Goal: Task Accomplishment & Management: Manage account settings

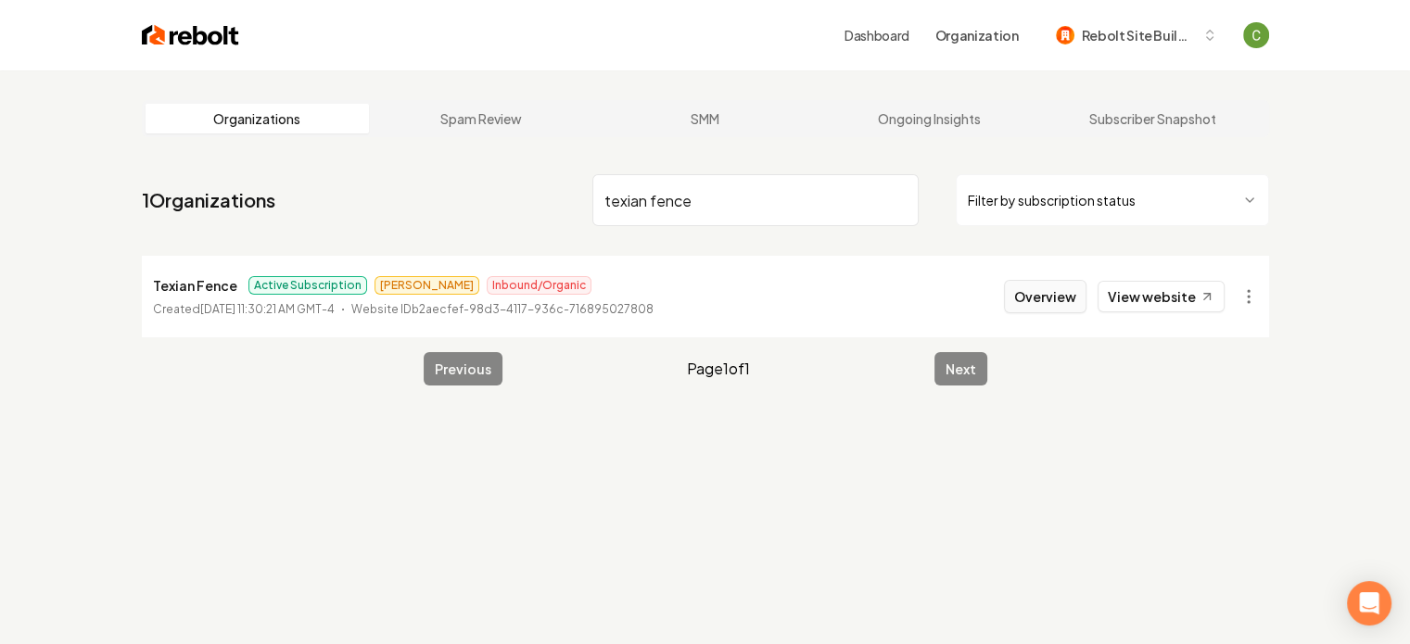
type input "texian fence"
click at [1009, 295] on button "Overview" at bounding box center [1045, 296] width 82 height 33
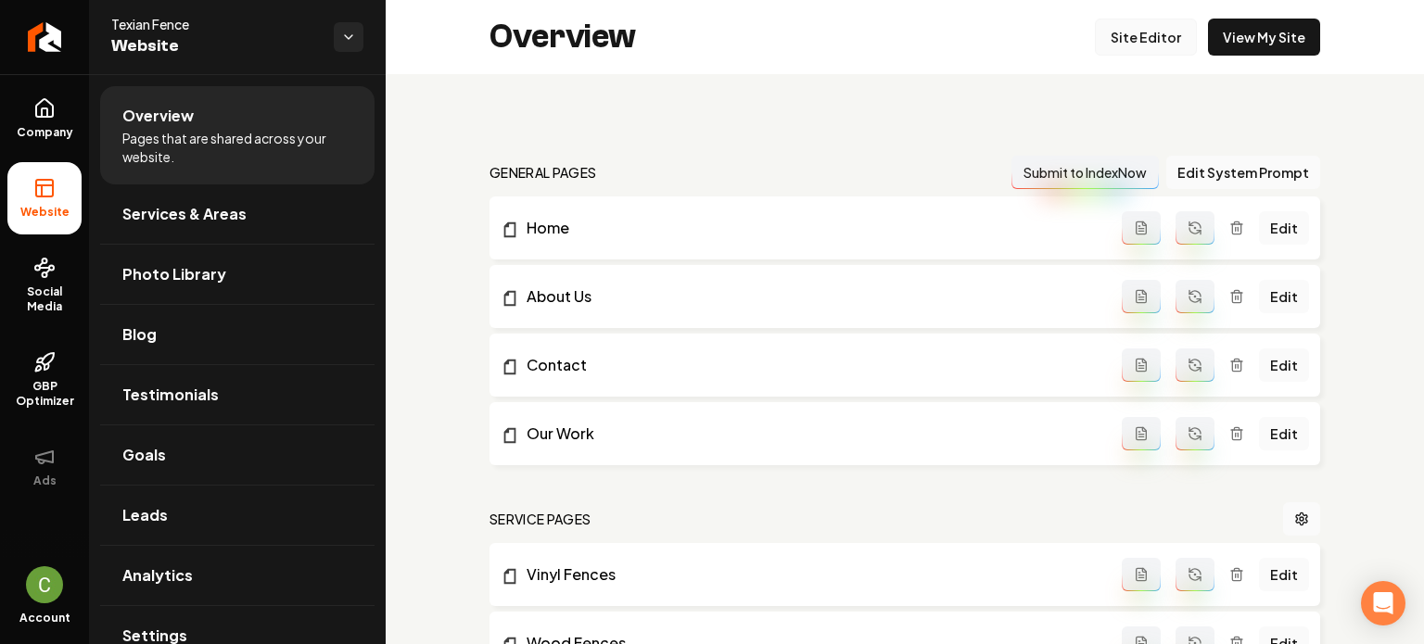
click at [1110, 32] on link "Site Editor" at bounding box center [1146, 37] width 102 height 37
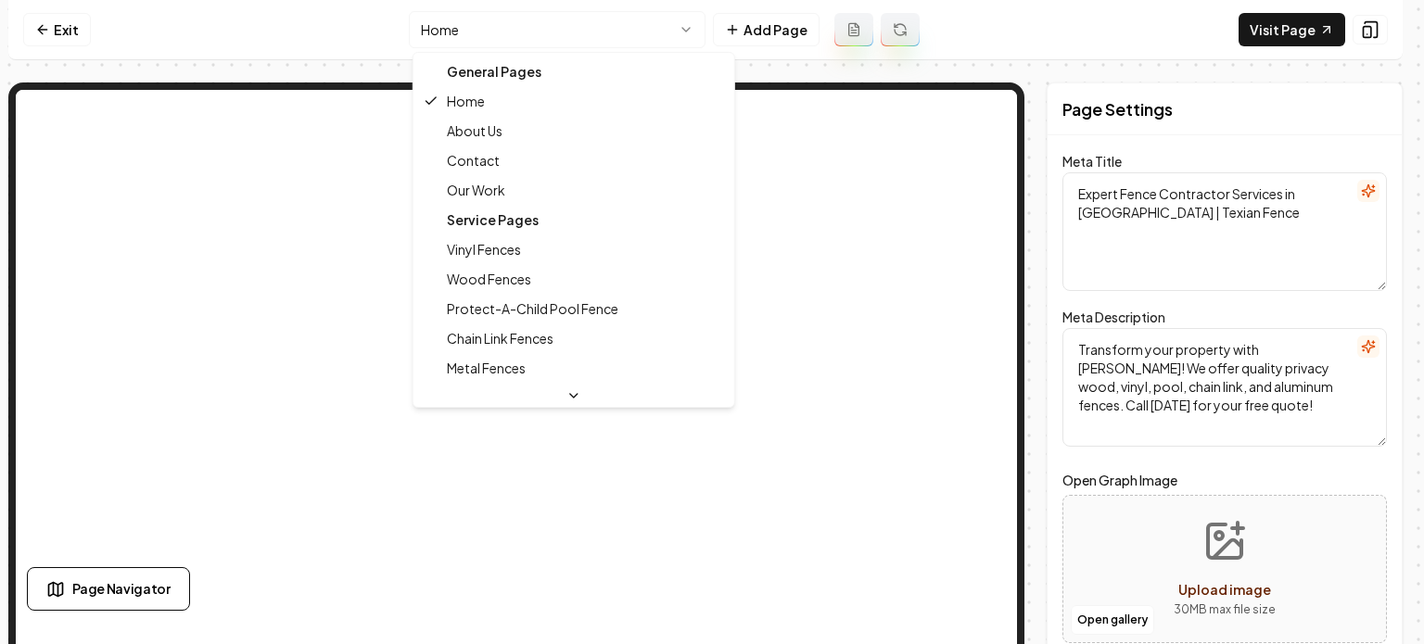
click at [557, 29] on html "Computer Required This feature is only available on a computer. Please switch t…" at bounding box center [712, 322] width 1424 height 644
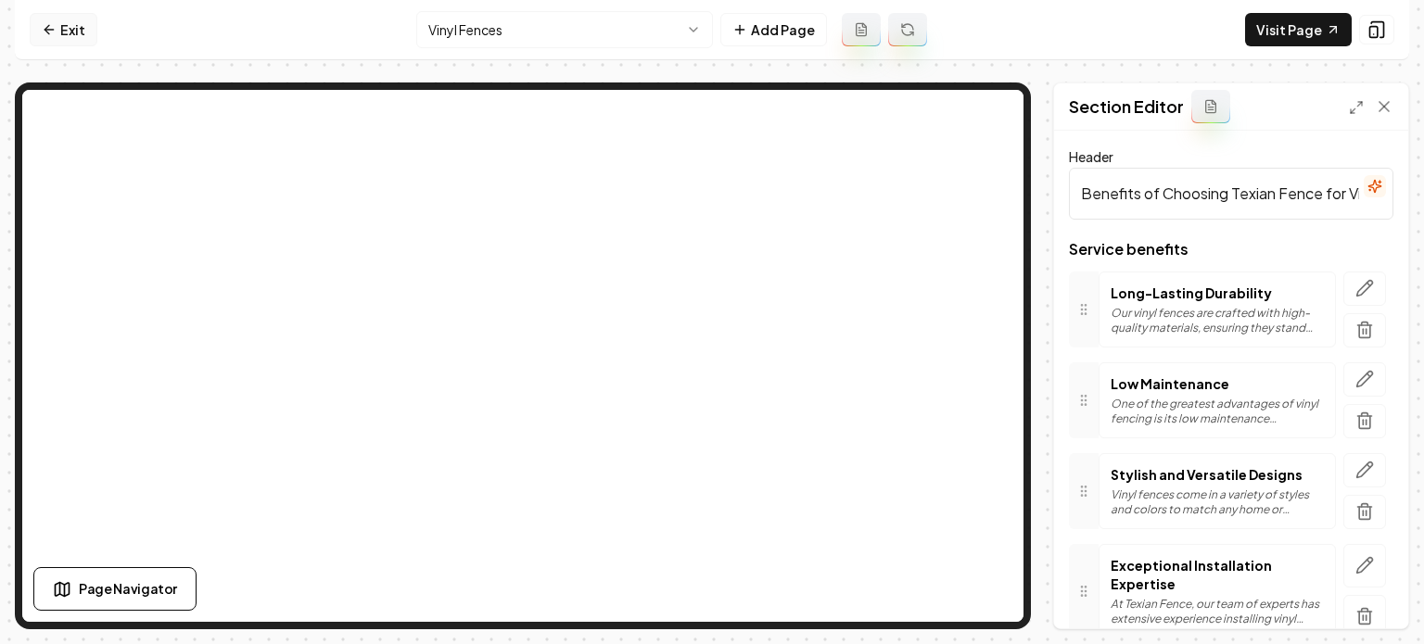
click at [66, 27] on link "Exit" at bounding box center [64, 29] width 68 height 33
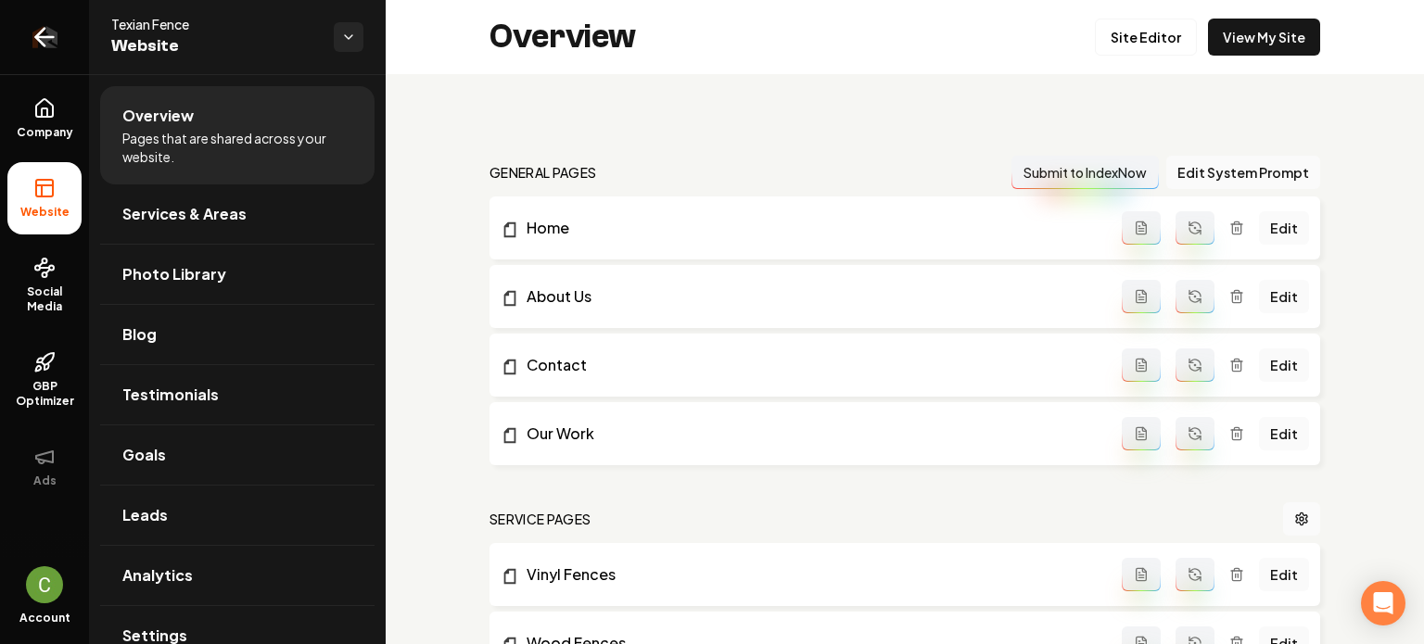
click at [65, 27] on link "Return to dashboard" at bounding box center [44, 37] width 89 height 74
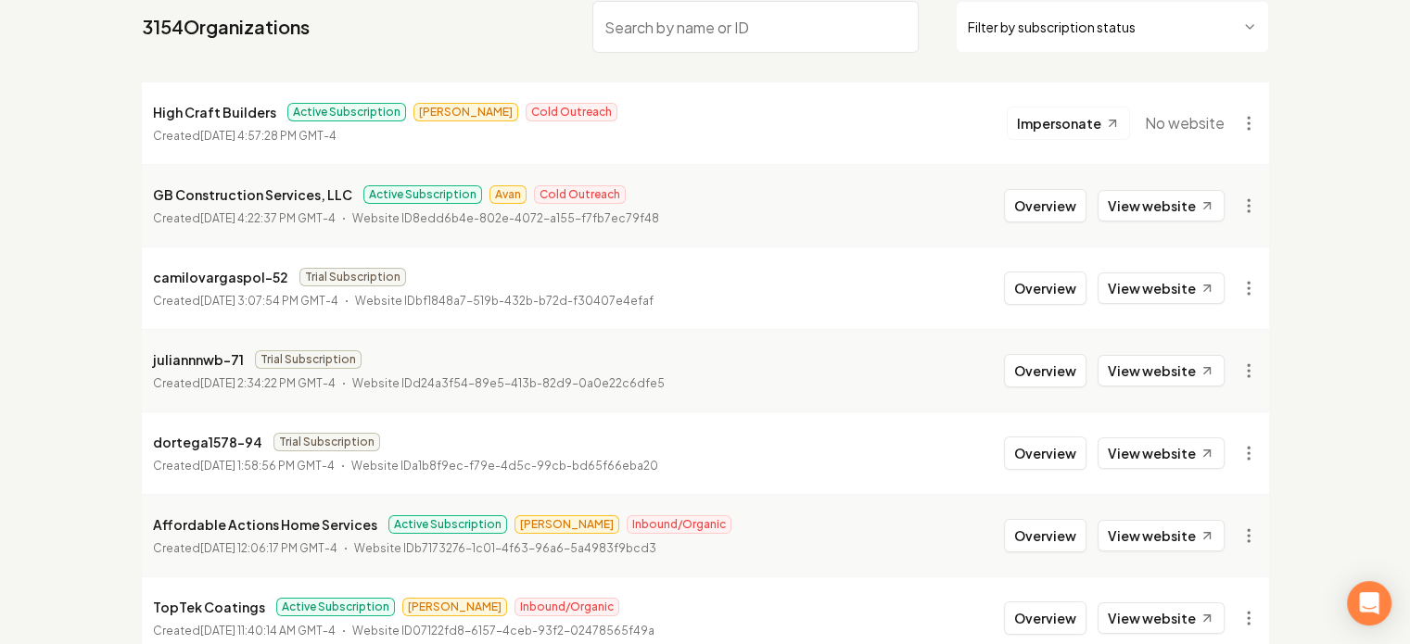
scroll to position [188, 0]
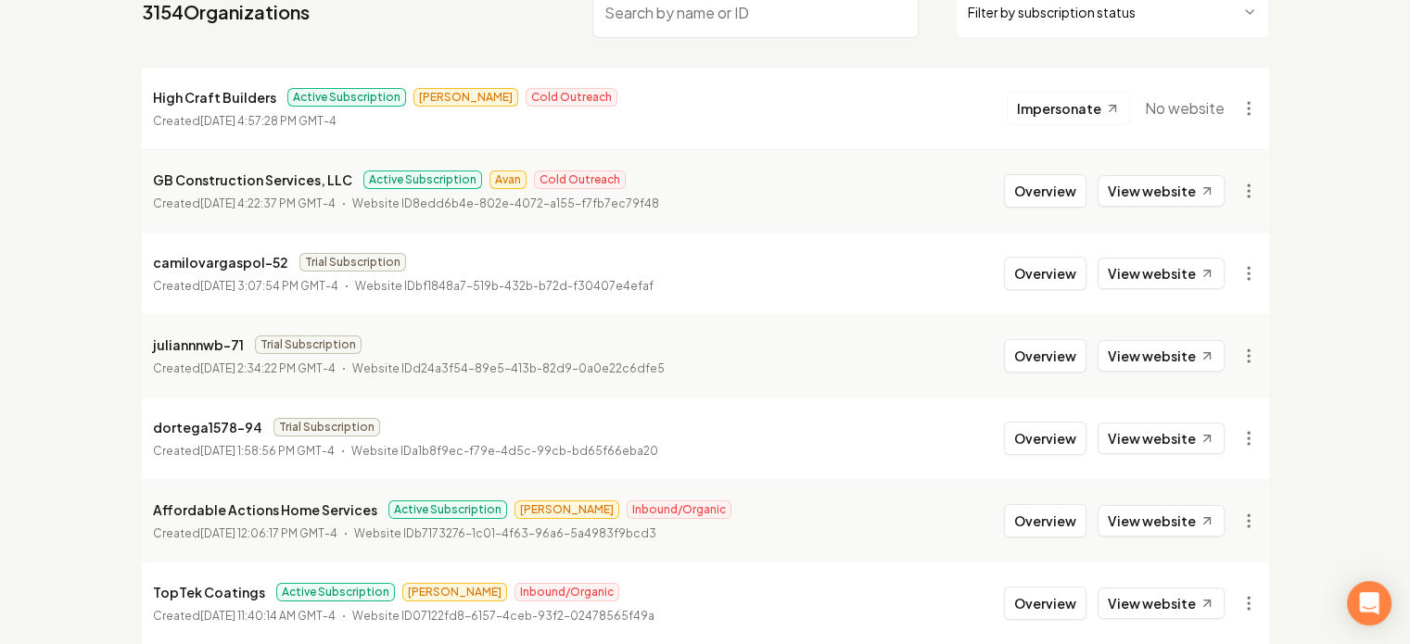
click at [194, 423] on p "dortega1578-94" at bounding box center [207, 427] width 109 height 22
click at [1019, 347] on button "Overview" at bounding box center [1045, 355] width 82 height 33
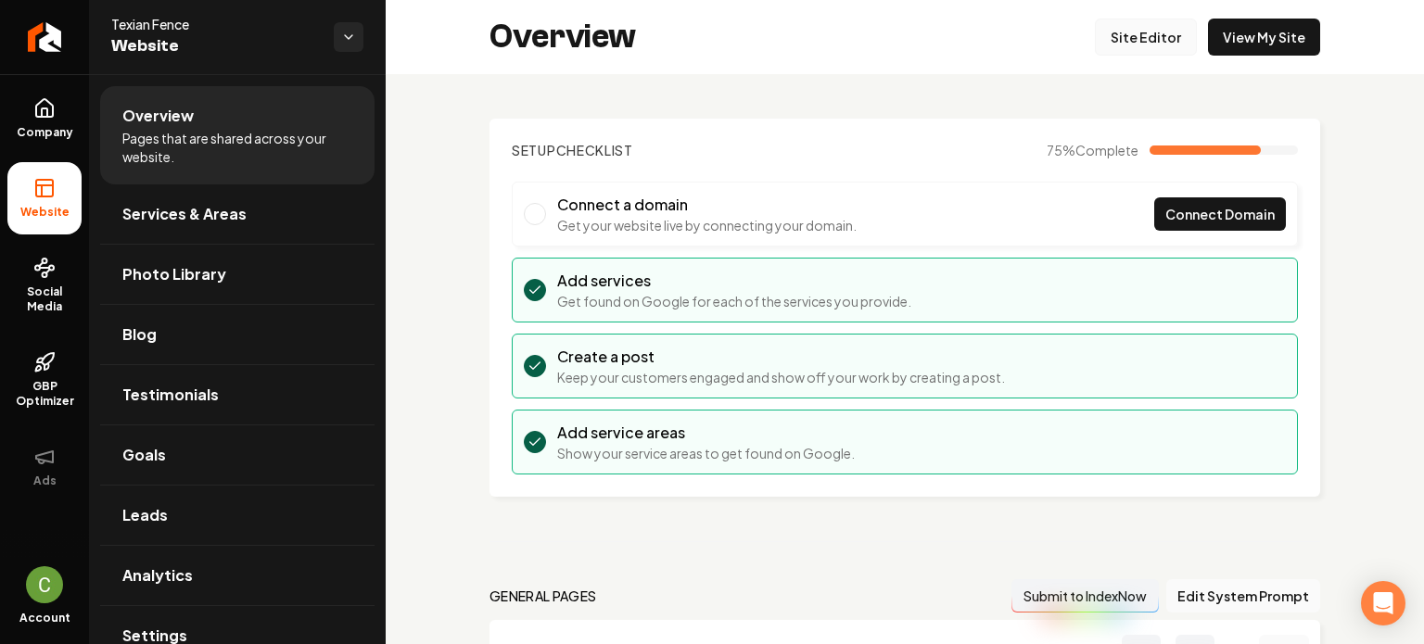
click at [1116, 32] on link "Site Editor" at bounding box center [1146, 37] width 102 height 37
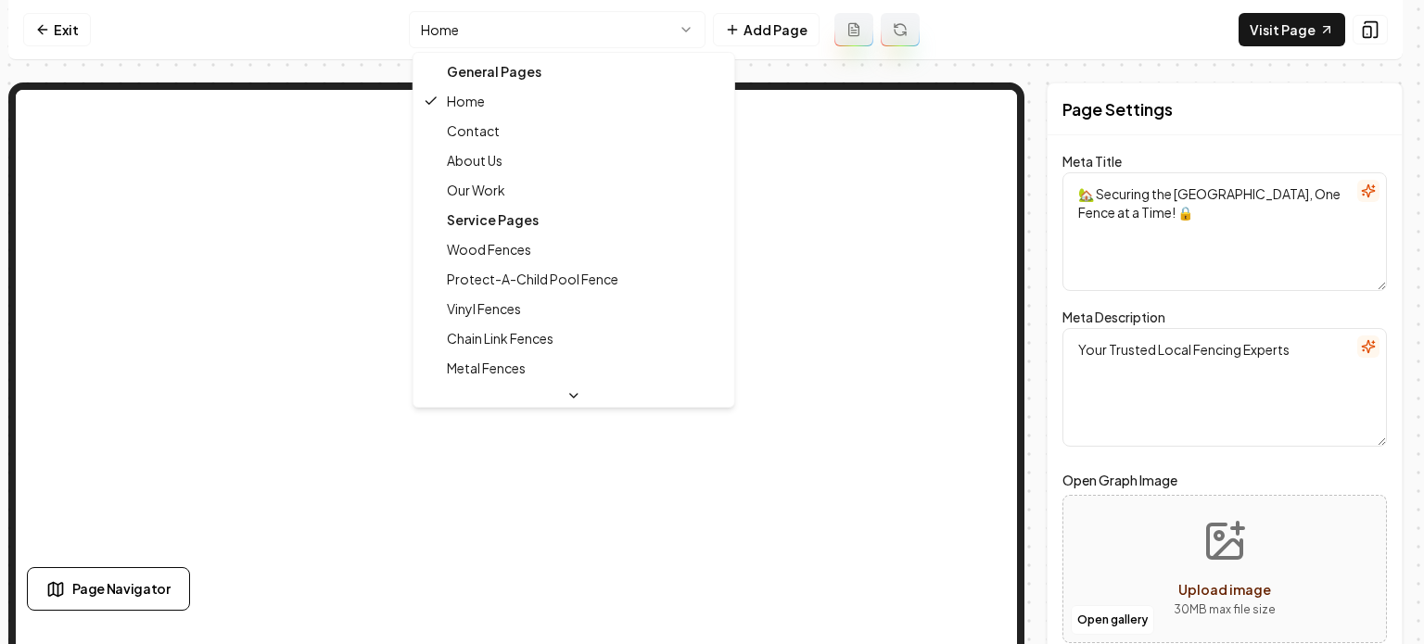
click at [573, 36] on html "Computer Required This feature is only available on a computer. Please switch t…" at bounding box center [712, 322] width 1424 height 644
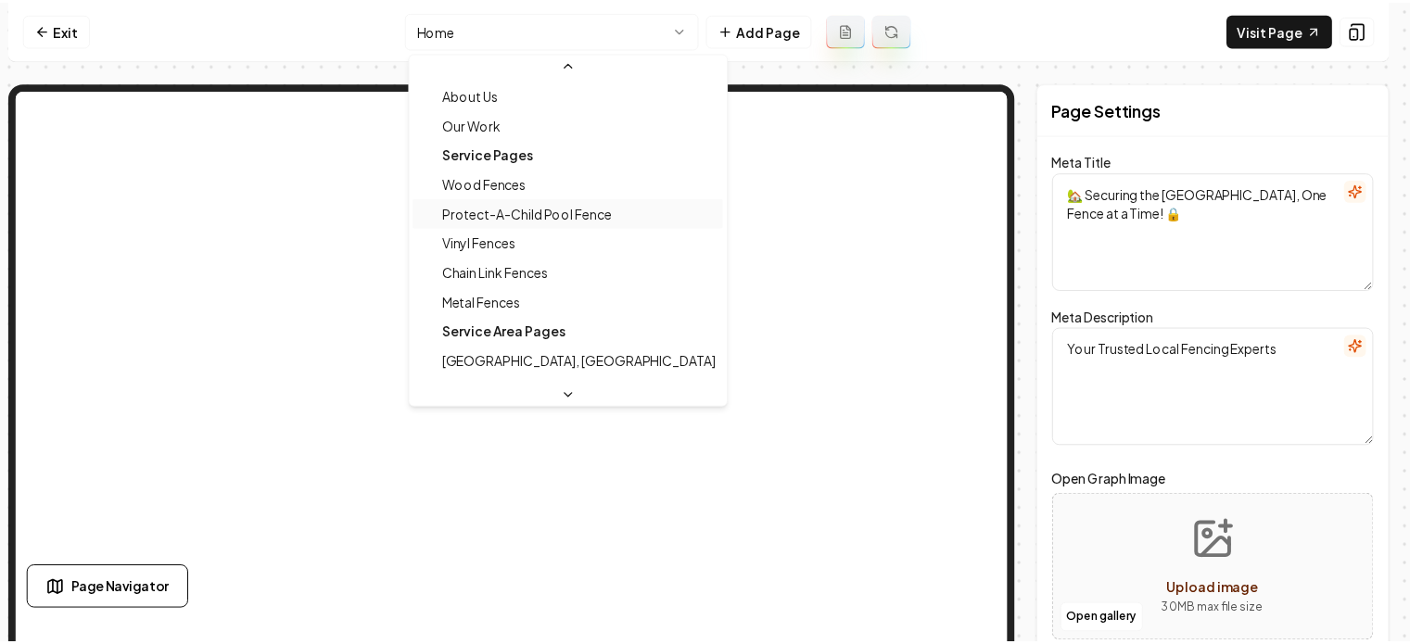
scroll to position [91, 0]
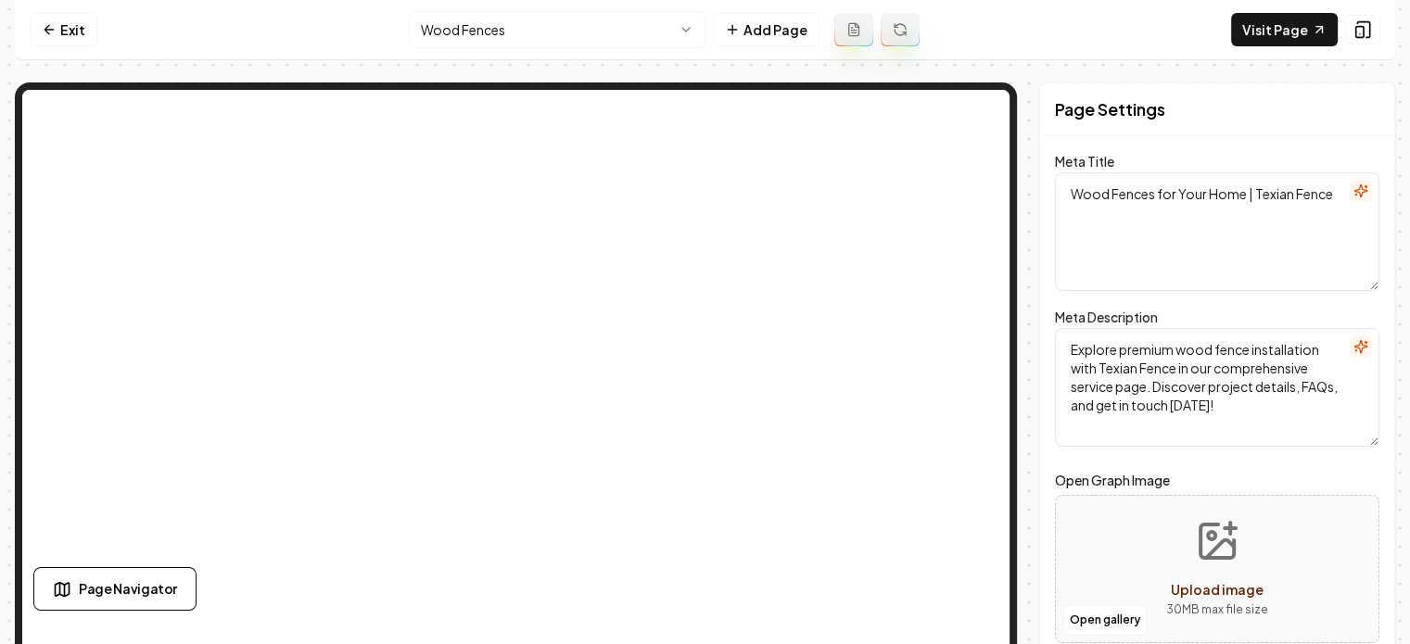
type textarea "🏡 Securing the Rio Grande Valley, One Fence at a Time! 🔒"
type textarea "Your Trusted Local Fencing Experts"
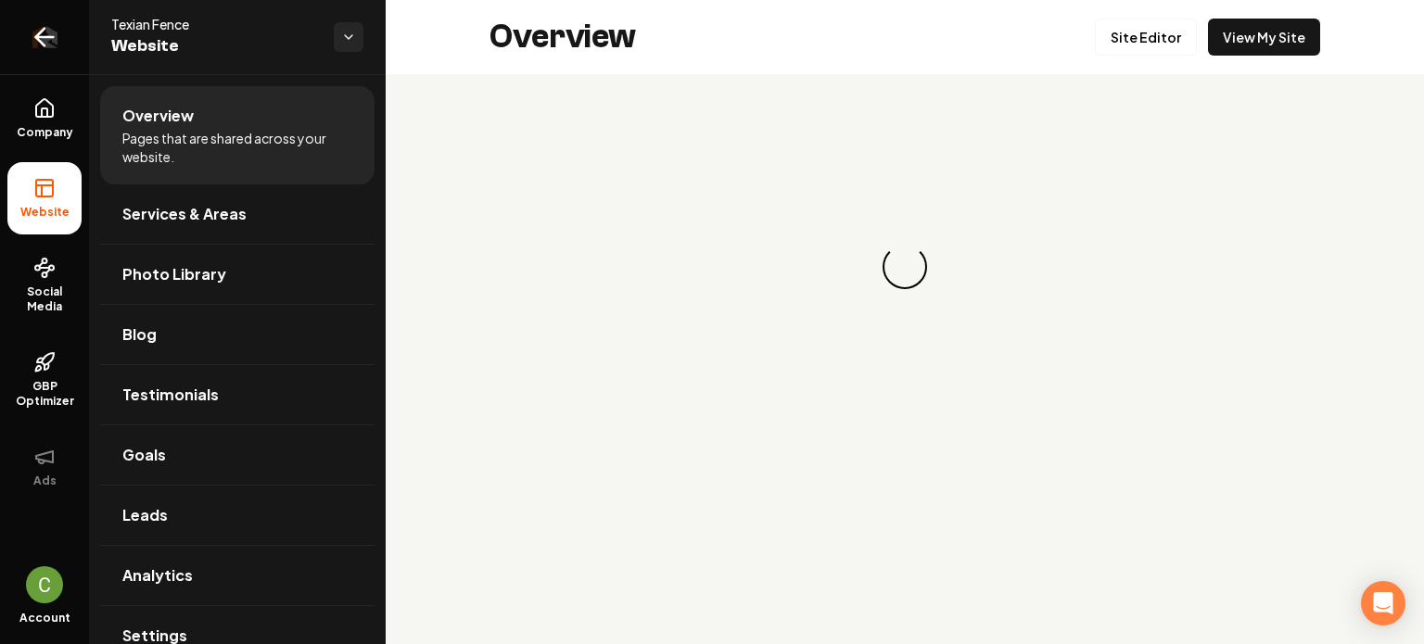
click at [30, 42] on icon "Return to dashboard" at bounding box center [45, 37] width 30 height 30
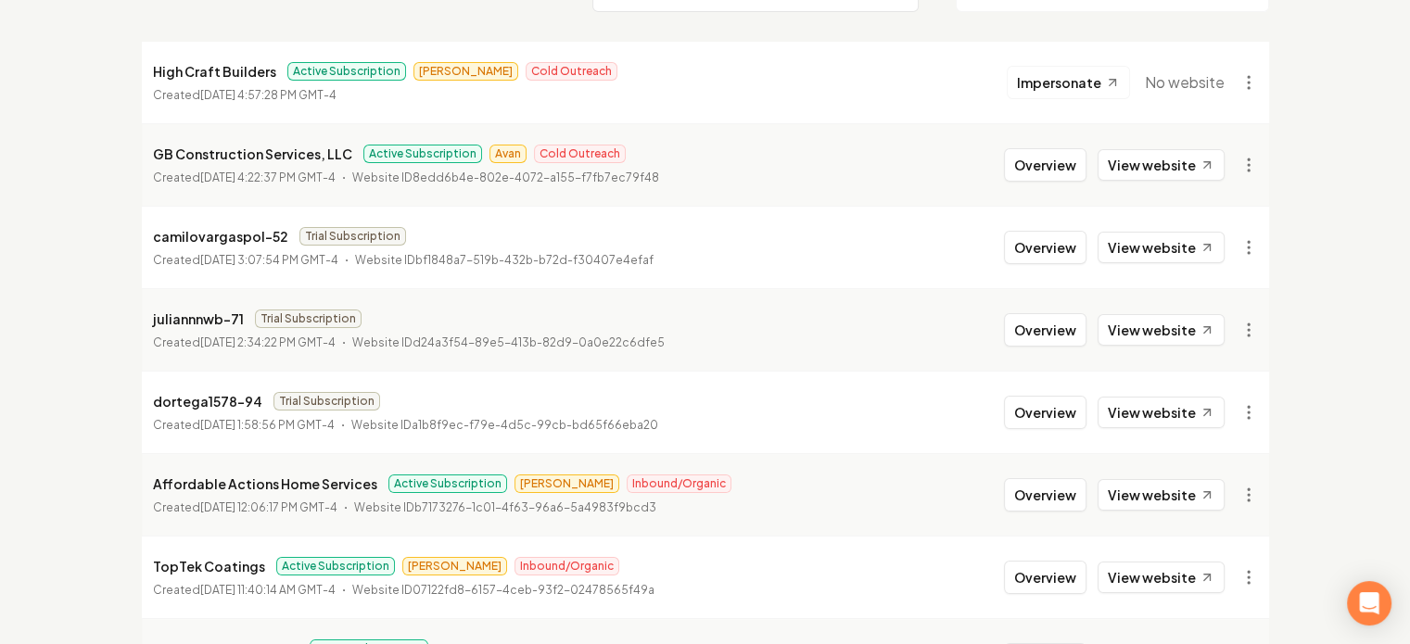
scroll to position [215, 0]
click at [1141, 249] on link "View website" at bounding box center [1160, 247] width 127 height 32
click at [1157, 339] on link "View website" at bounding box center [1160, 329] width 127 height 32
click at [1169, 330] on link "View website" at bounding box center [1160, 329] width 127 height 32
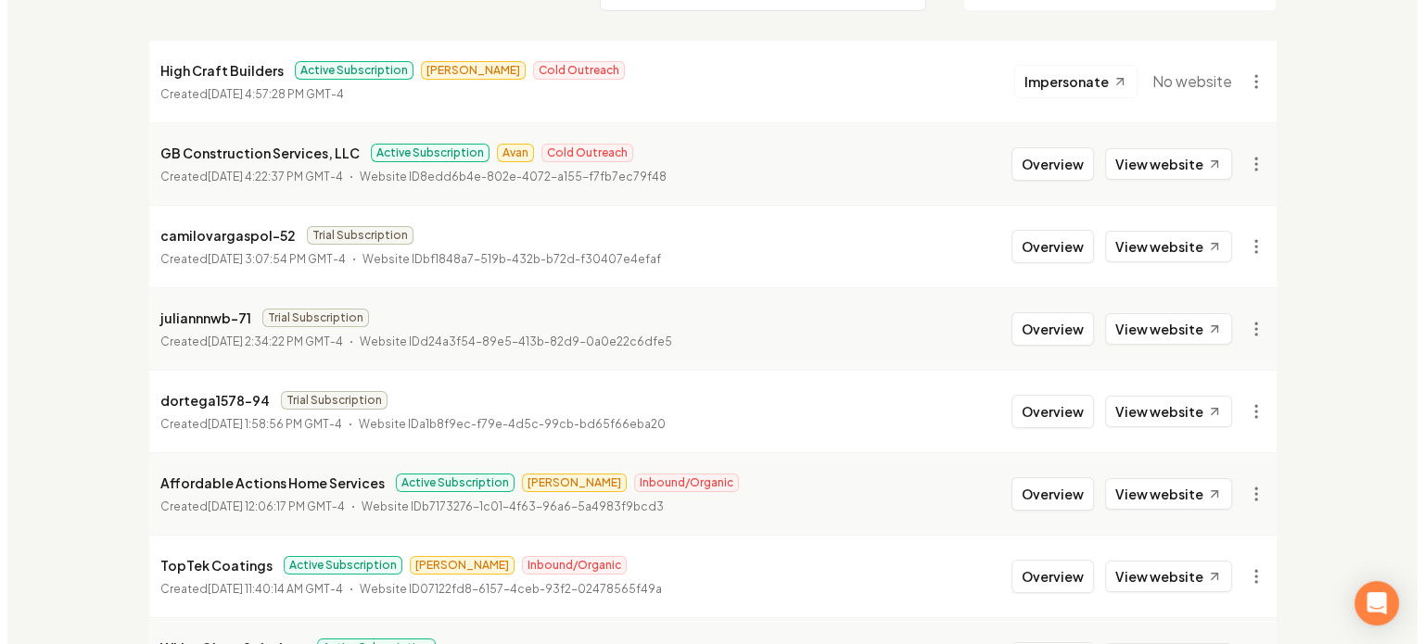
scroll to position [0, 0]
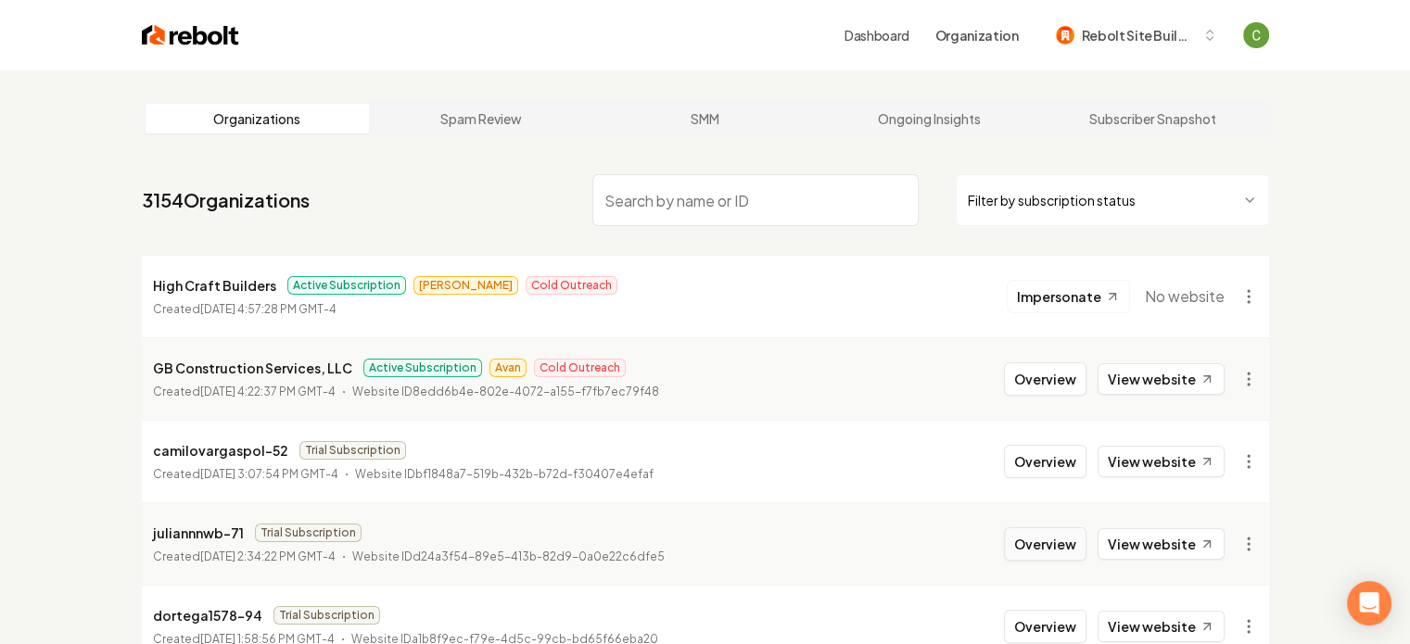
click at [1036, 548] on button "Overview" at bounding box center [1045, 543] width 82 height 33
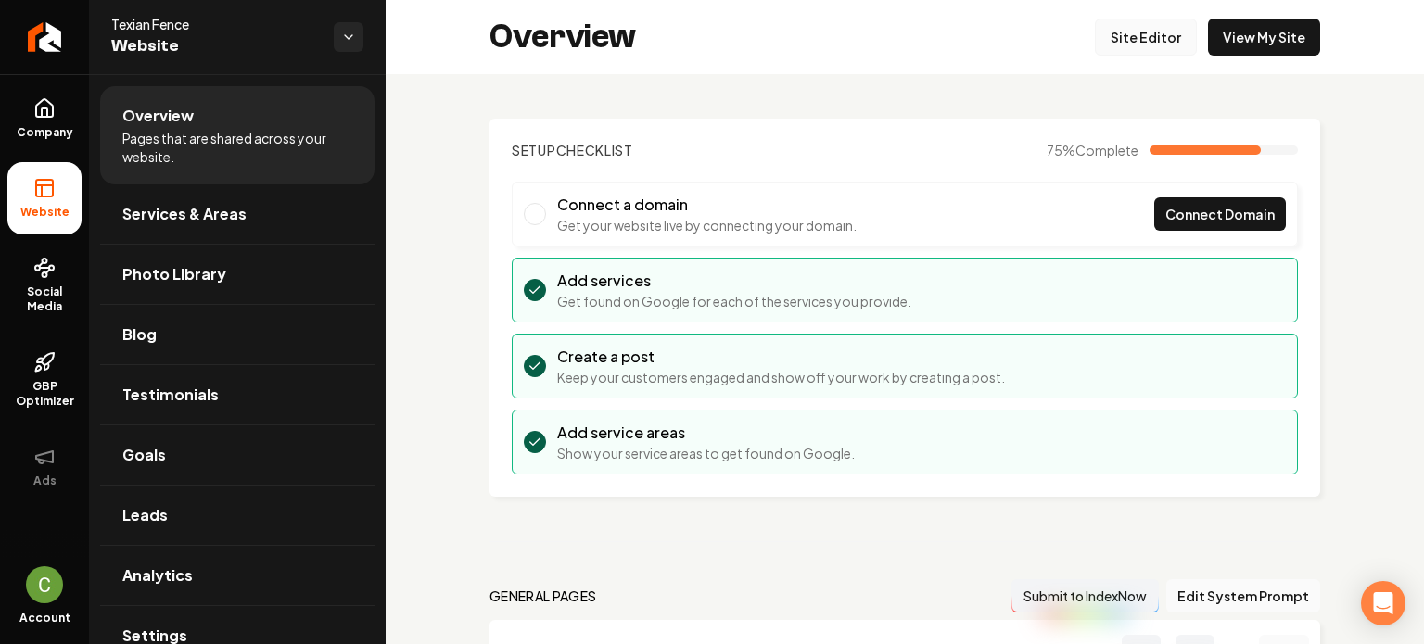
click at [1158, 22] on link "Site Editor" at bounding box center [1146, 37] width 102 height 37
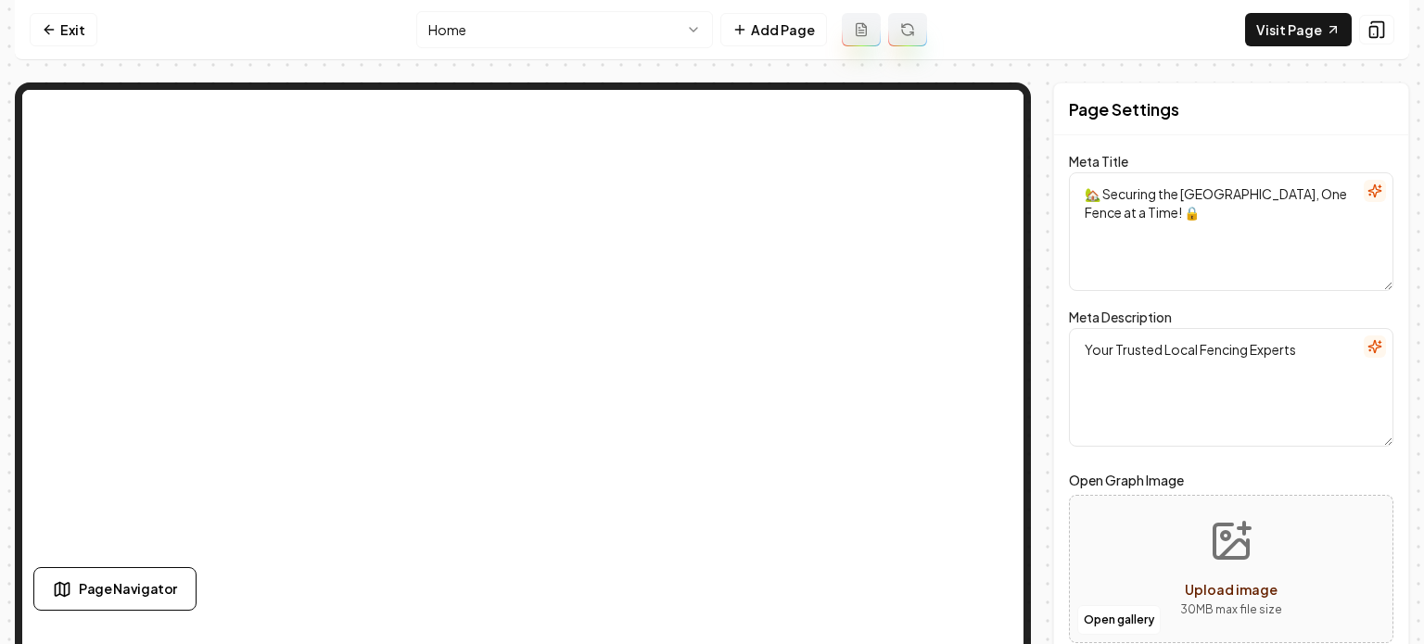
click at [523, 27] on html "Computer Required This feature is only available on a computer. Please switch t…" at bounding box center [712, 322] width 1424 height 644
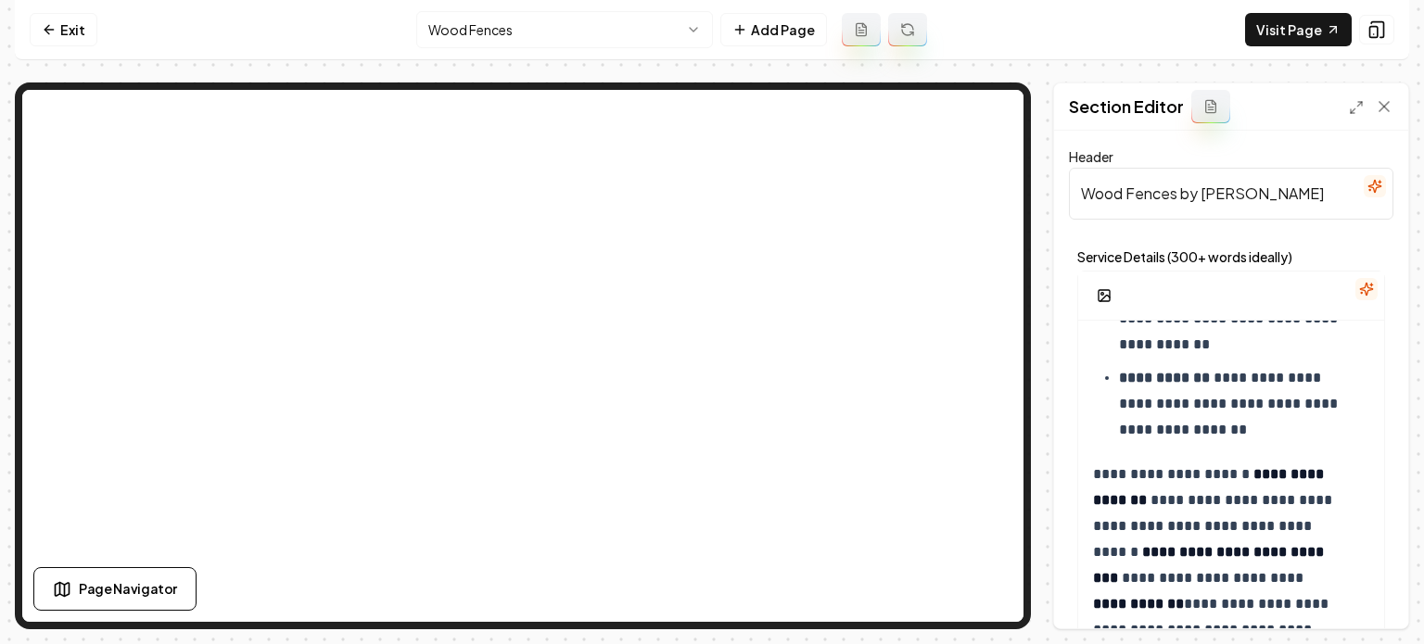
scroll to position [666, 0]
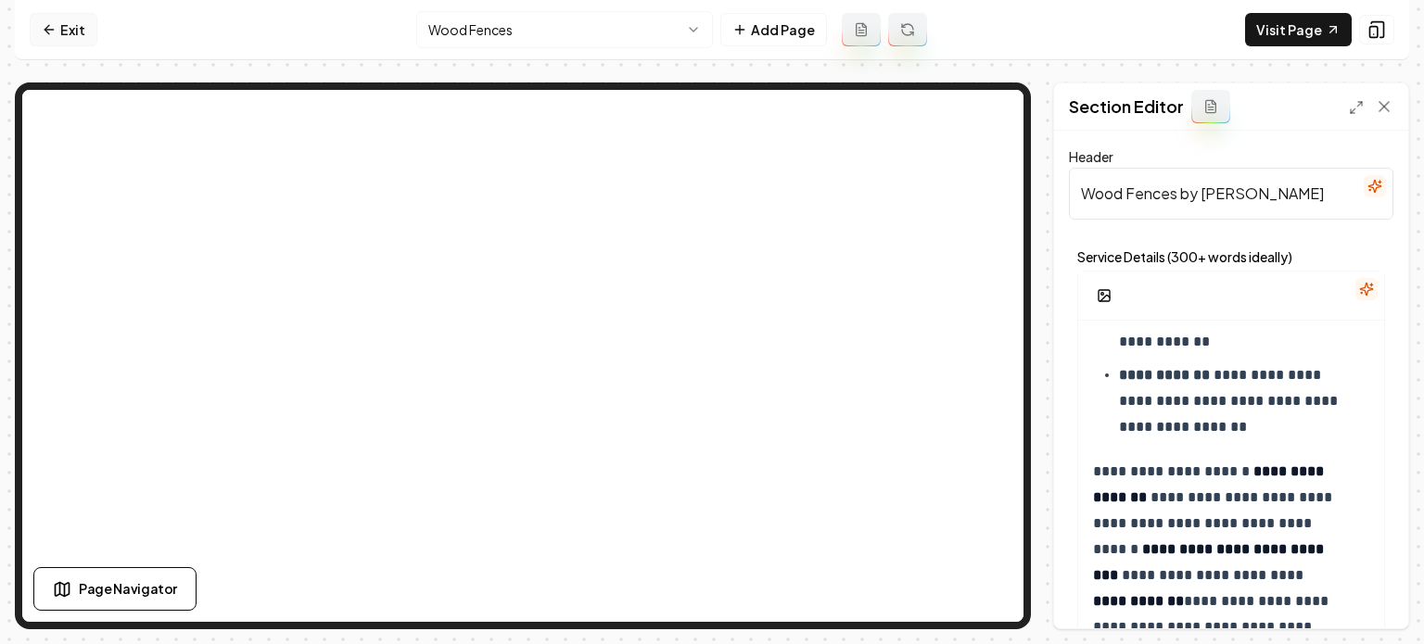
click at [63, 31] on link "Exit" at bounding box center [64, 29] width 68 height 33
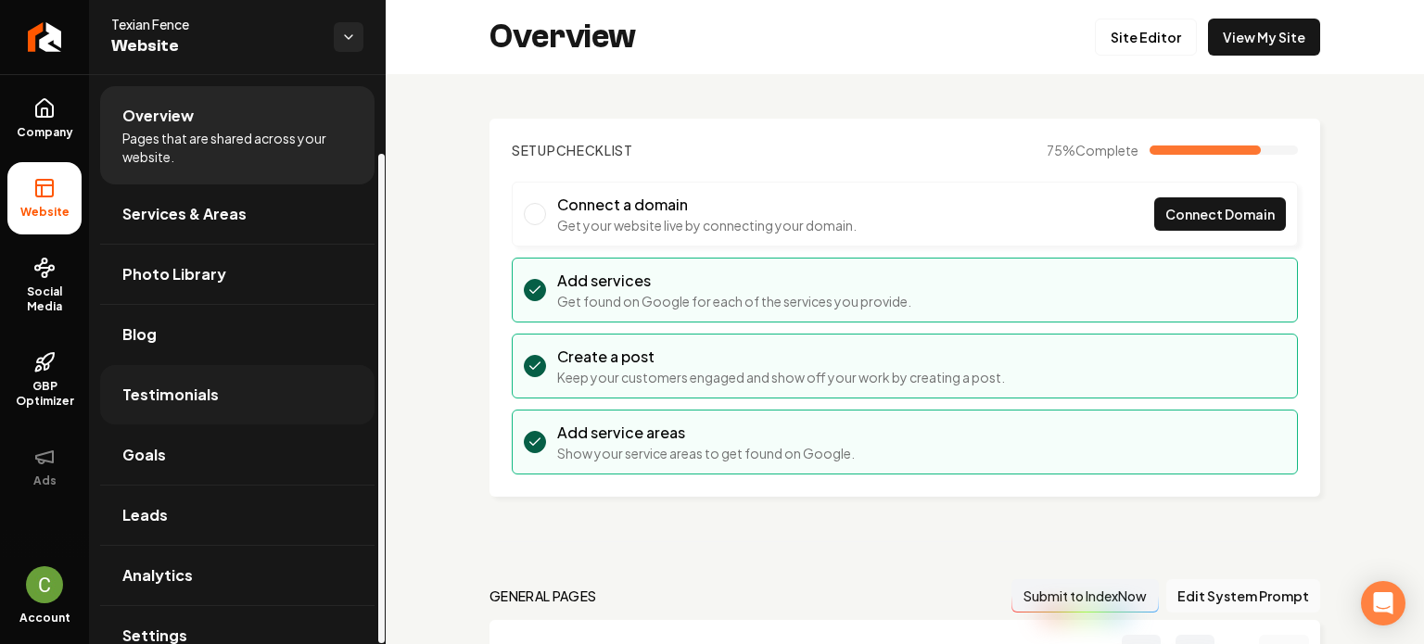
scroll to position [92, 0]
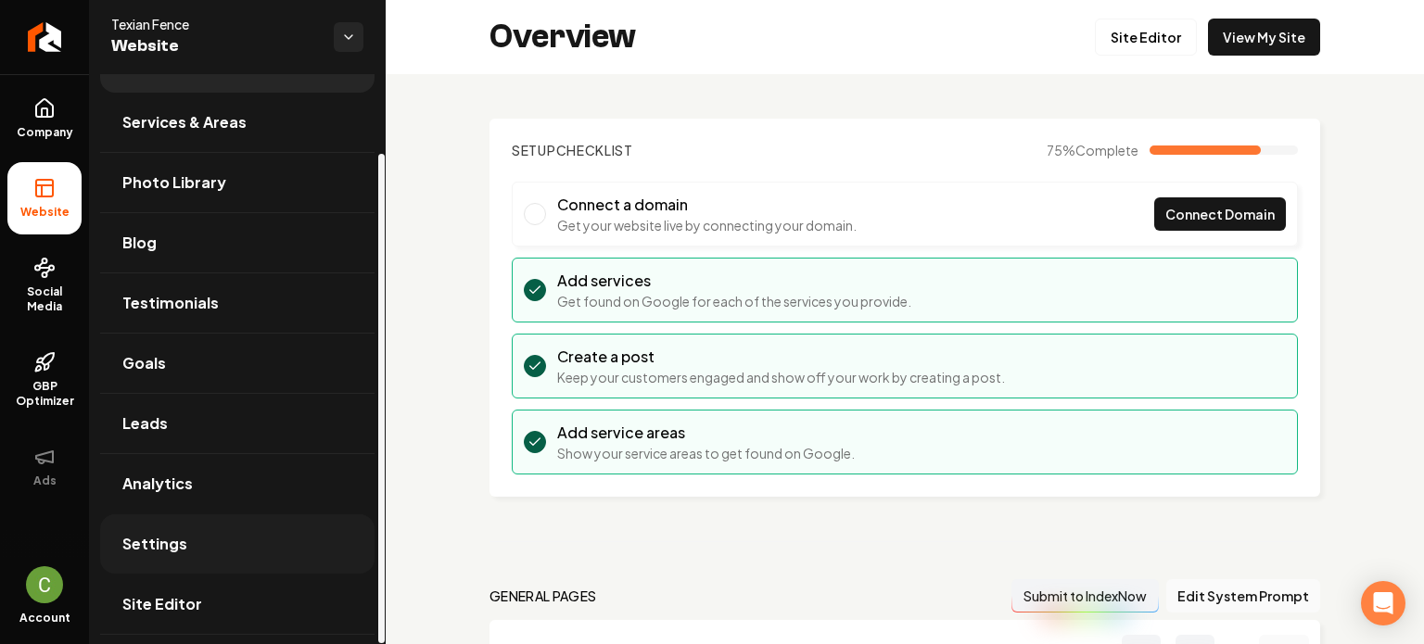
click at [173, 546] on span "Settings" at bounding box center [154, 544] width 65 height 22
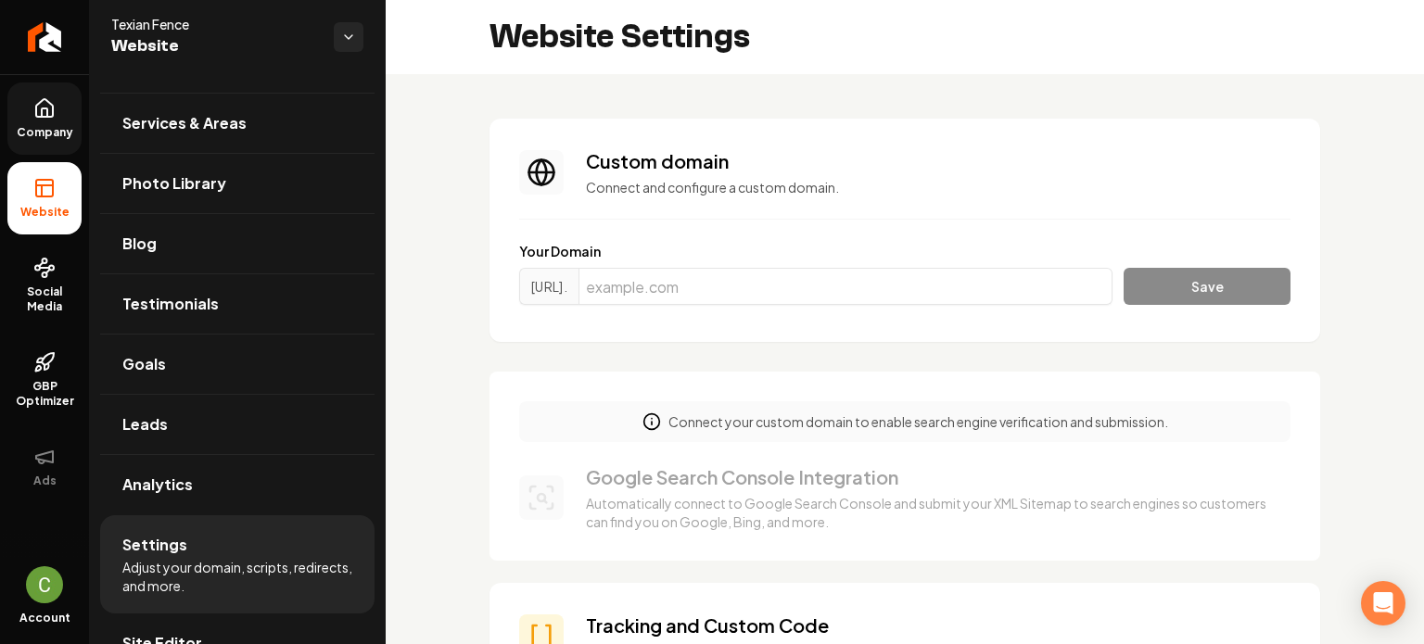
click at [33, 129] on span "Company" at bounding box center [44, 132] width 71 height 15
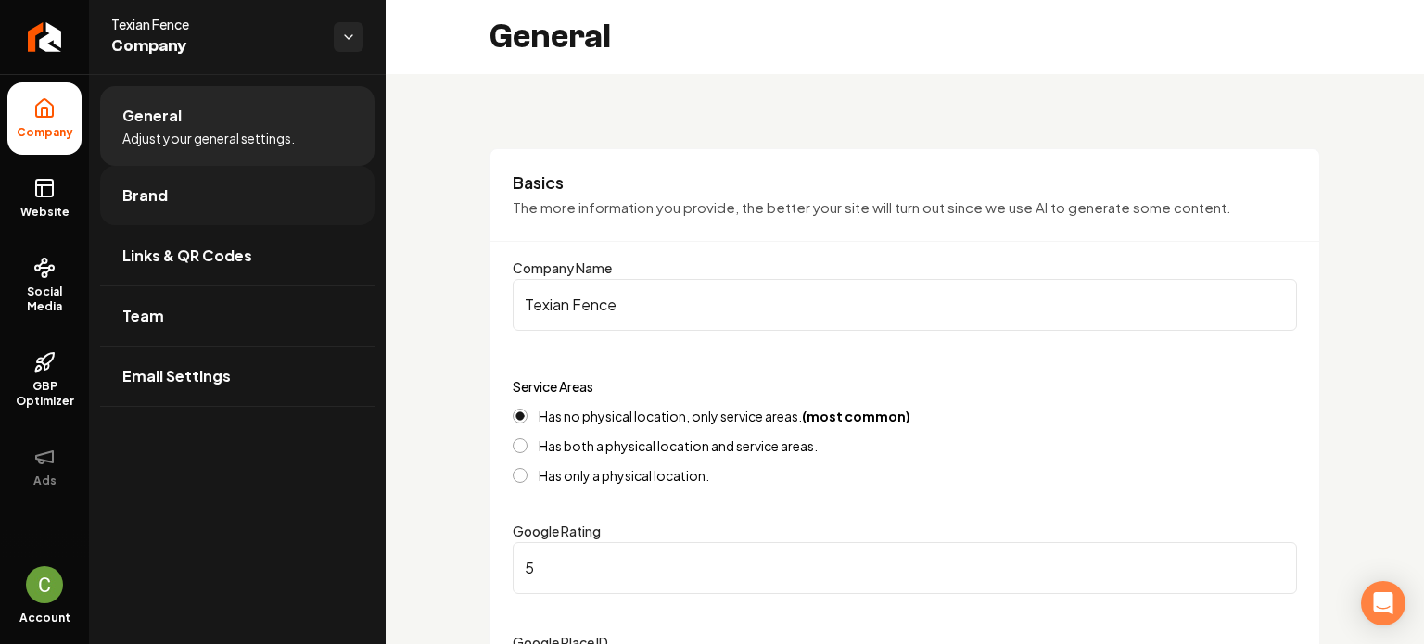
click at [153, 175] on link "Brand" at bounding box center [237, 195] width 274 height 59
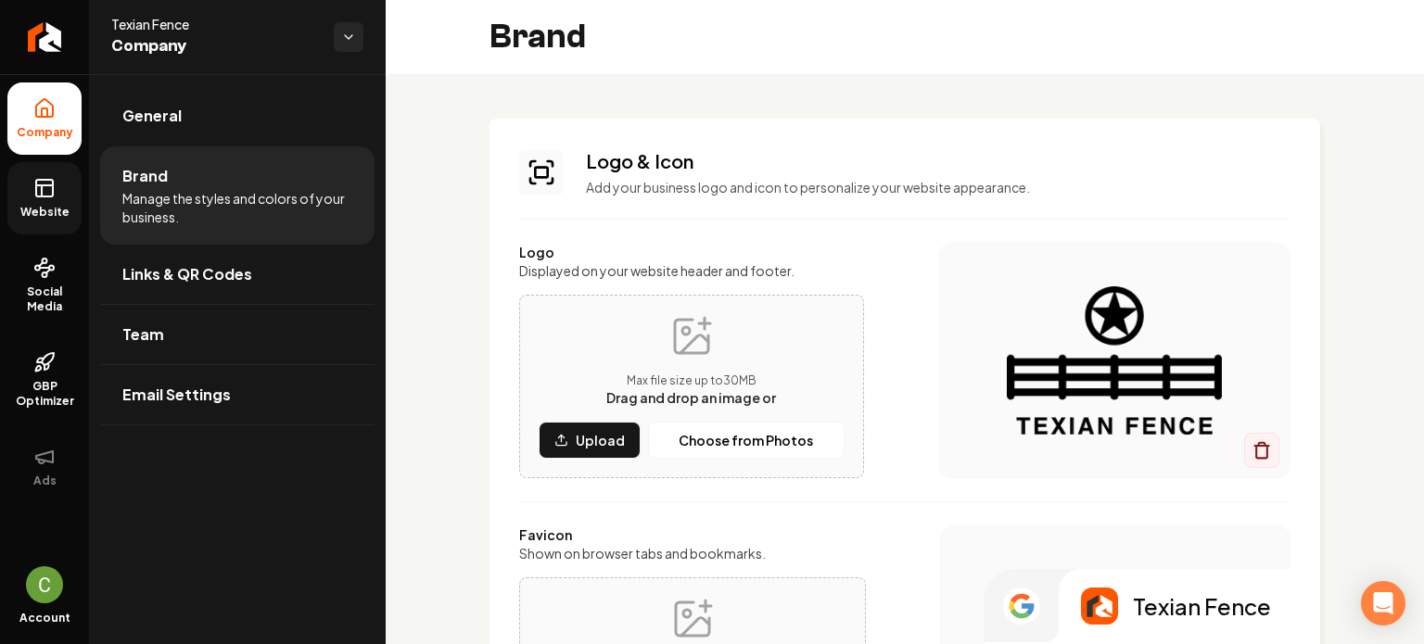
click at [35, 207] on span "Website" at bounding box center [45, 212] width 64 height 15
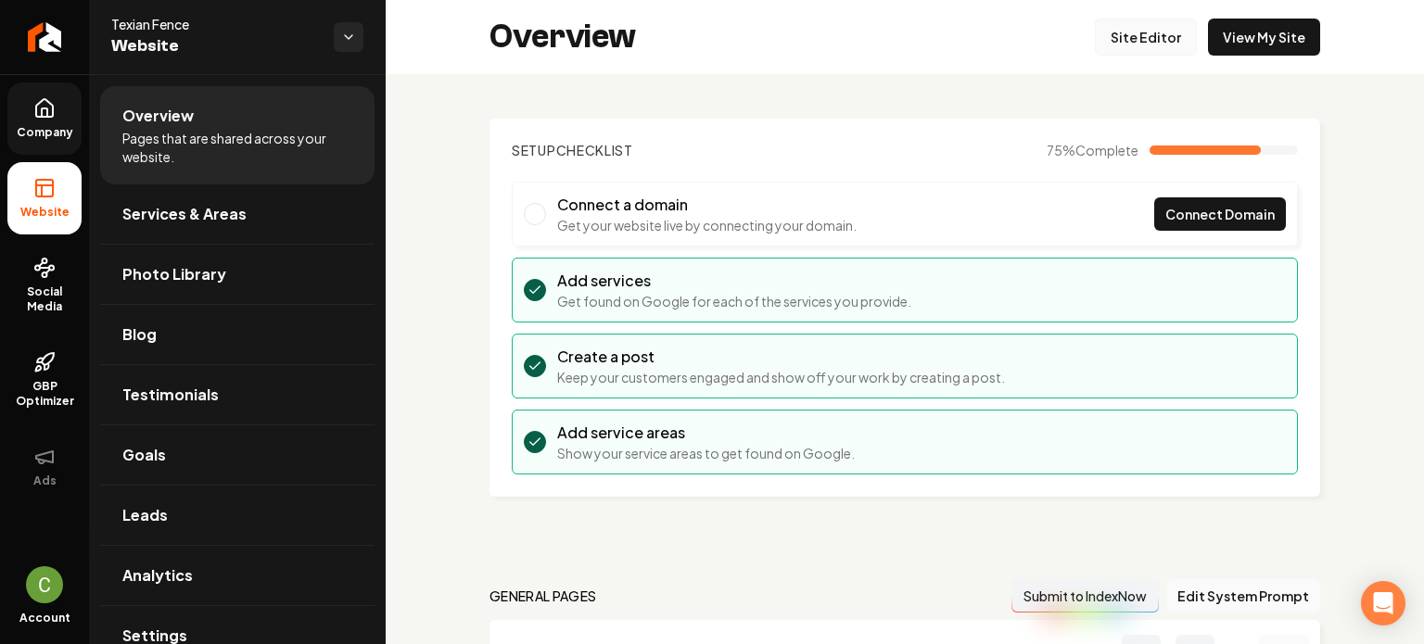
click at [1126, 32] on link "Site Editor" at bounding box center [1146, 37] width 102 height 37
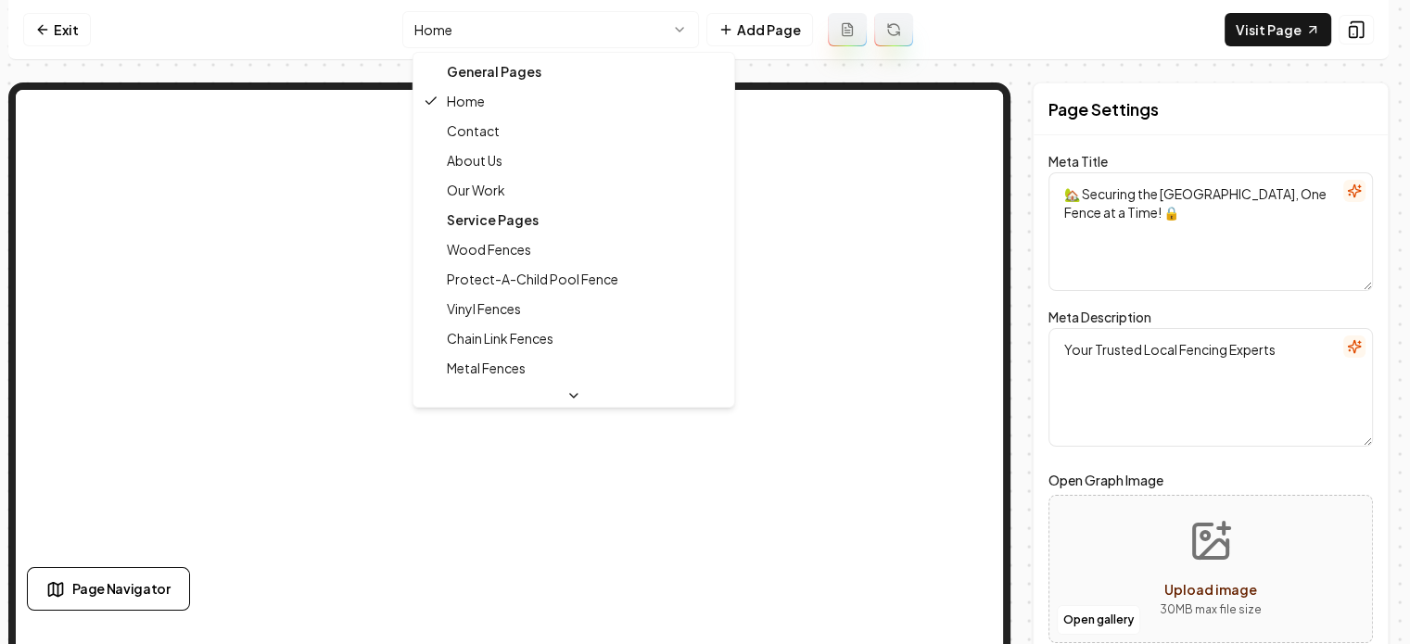
click at [592, 38] on html "Computer Required This feature is only available on a computer. Please switch t…" at bounding box center [705, 322] width 1410 height 644
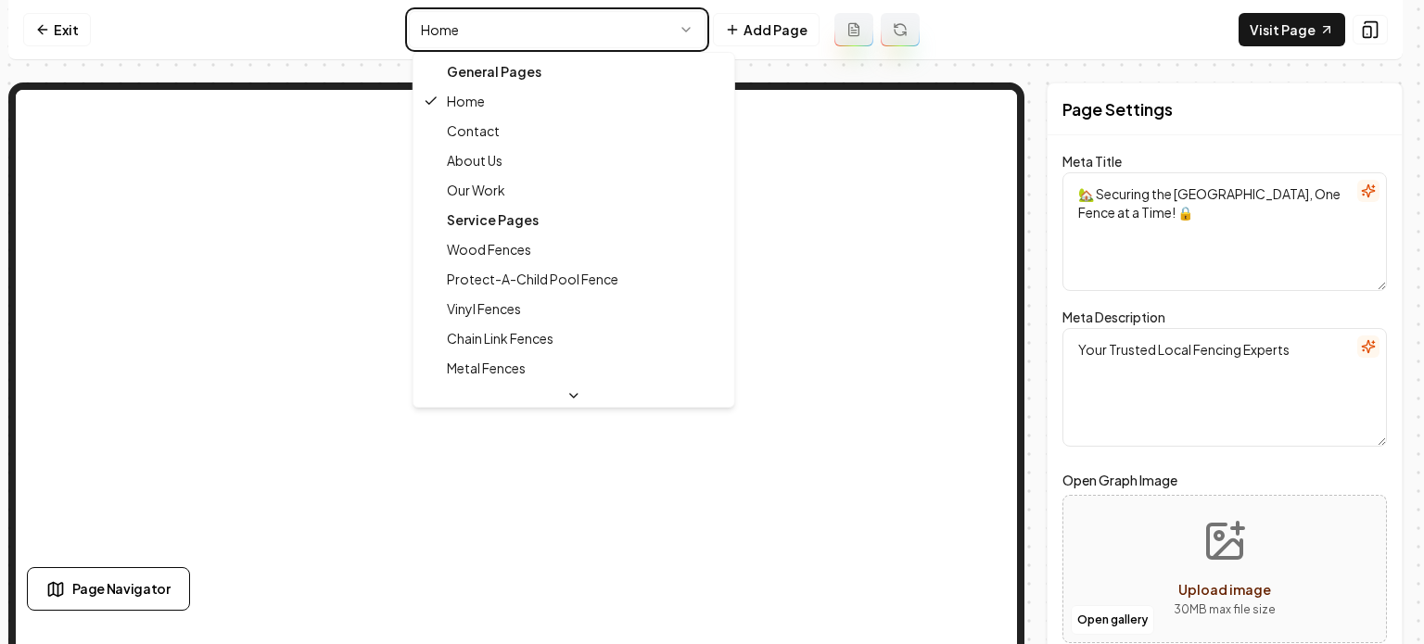
type textarea "Wood Fences for Your Home | Texian Fence"
type textarea "Explore premium wood fence installation with Texian Fence in our comprehensive …"
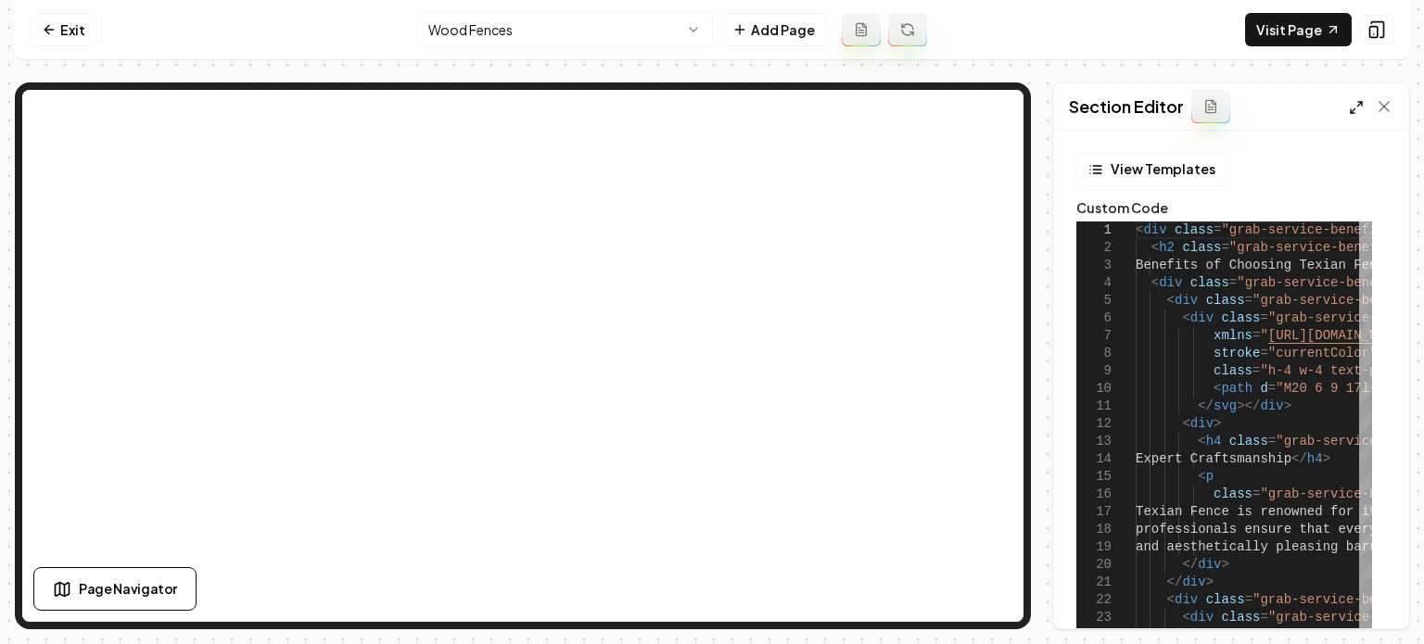
click at [1361, 100] on icon at bounding box center [1356, 107] width 15 height 15
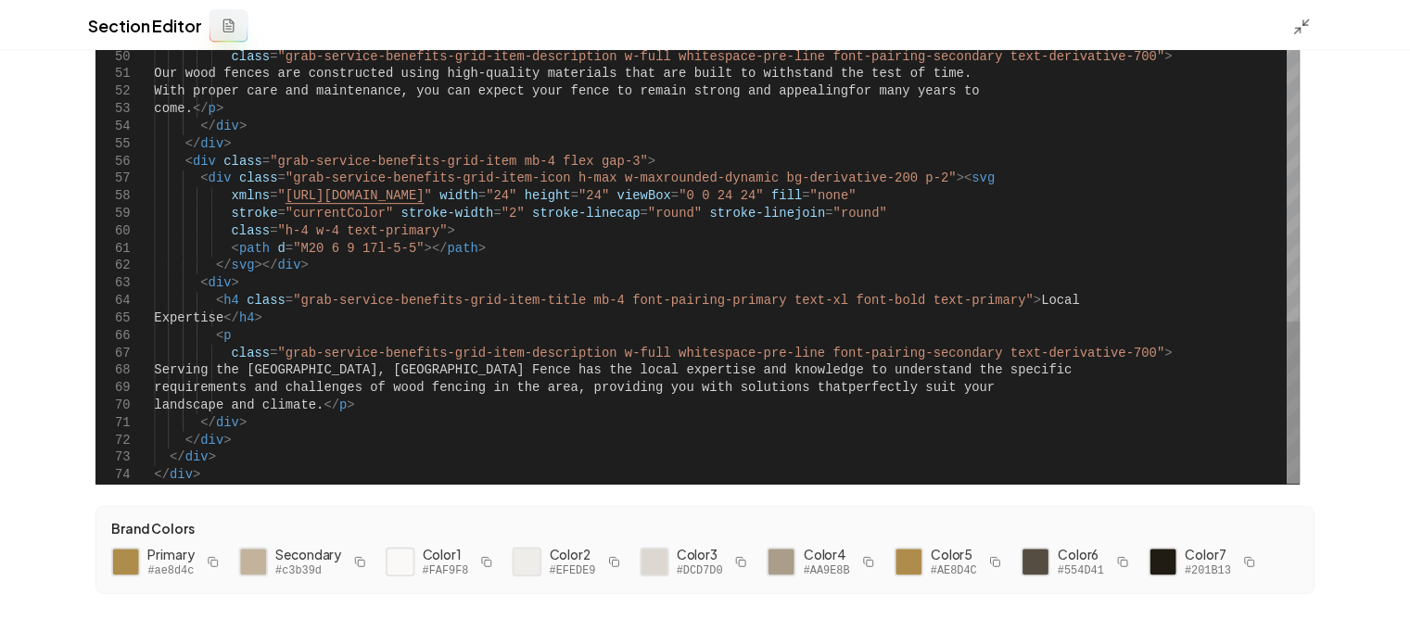
scroll to position [134, 0]
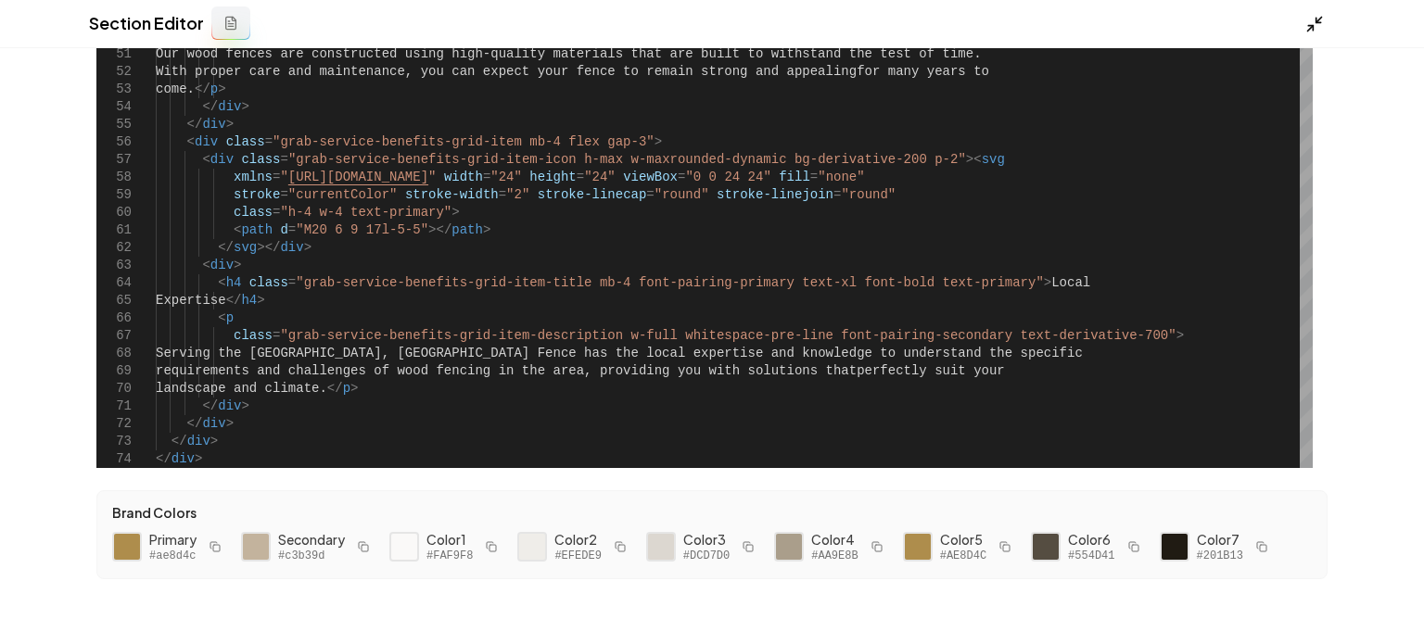
click at [1312, 21] on icon at bounding box center [1314, 24] width 19 height 19
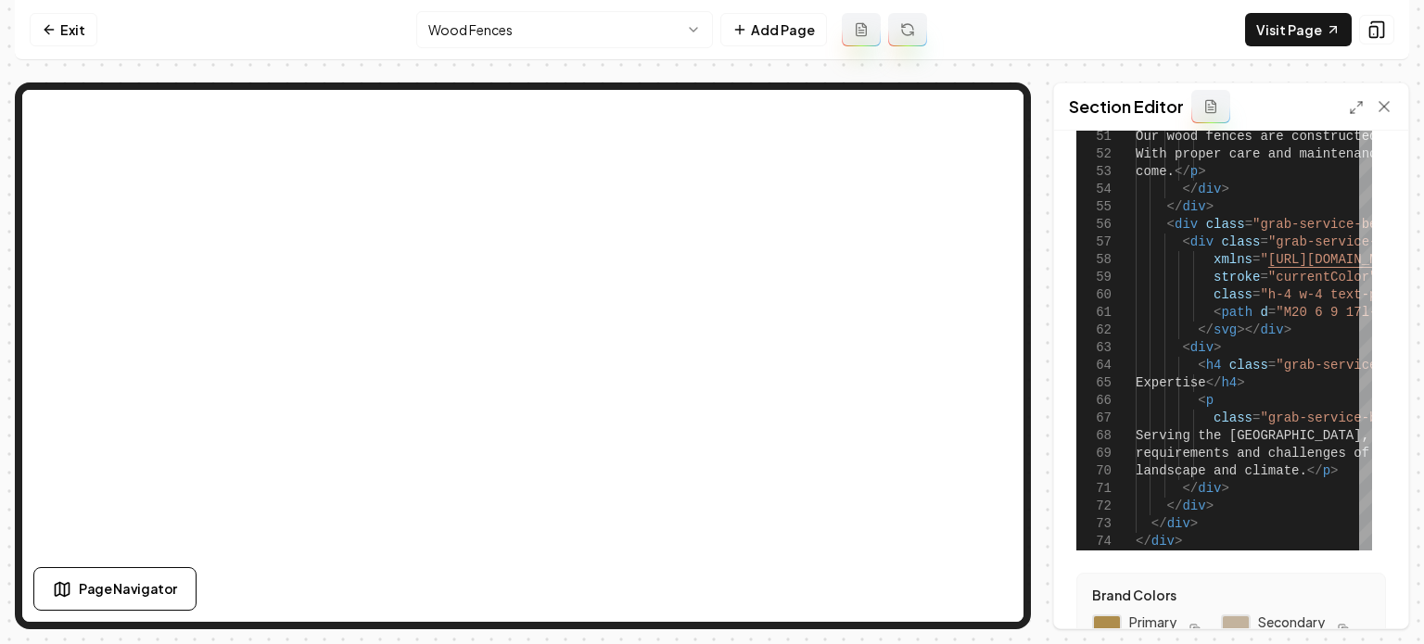
click at [1393, 103] on div "Section Editor" at bounding box center [1231, 106] width 354 height 47
click at [1379, 106] on icon at bounding box center [1383, 106] width 19 height 19
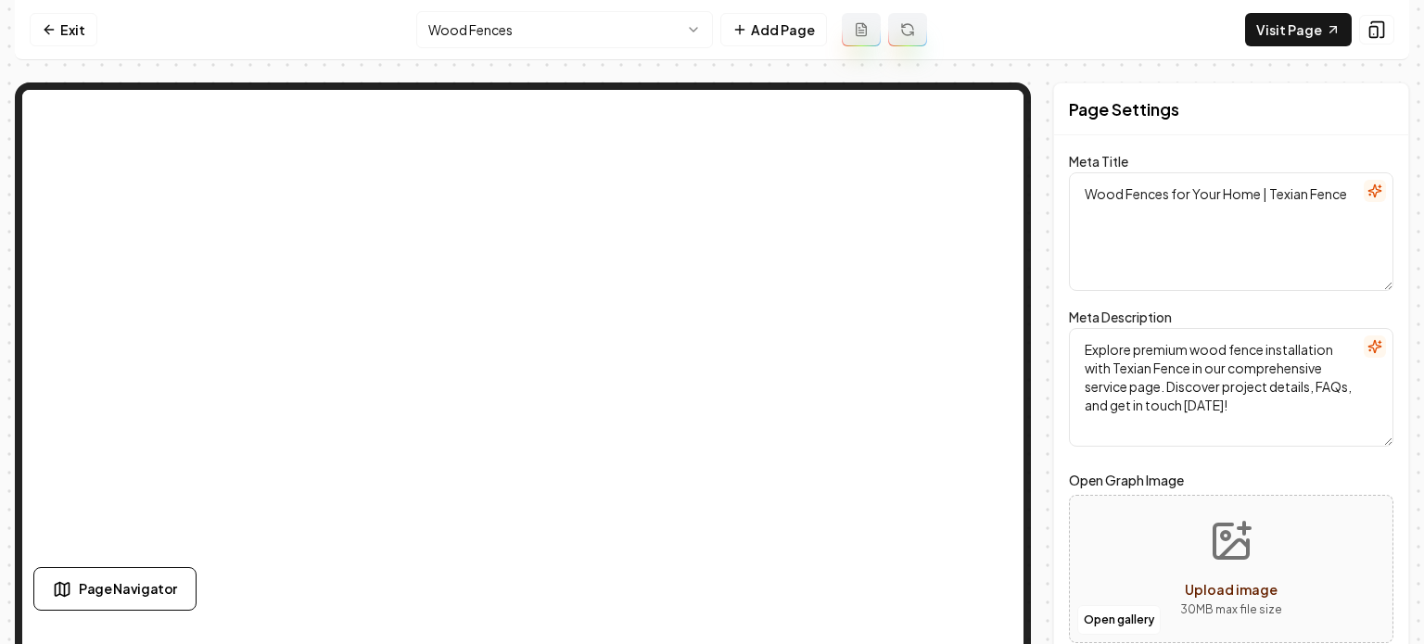
scroll to position [0, 0]
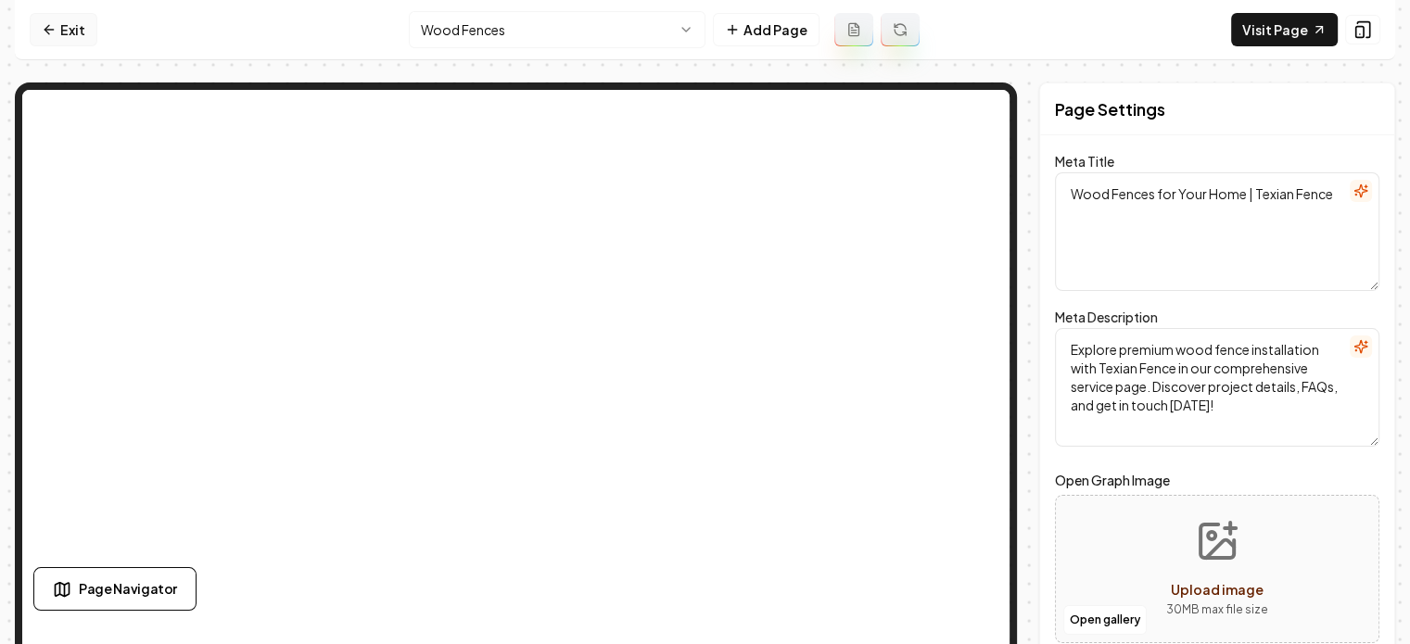
click at [81, 32] on link "Exit" at bounding box center [64, 29] width 68 height 33
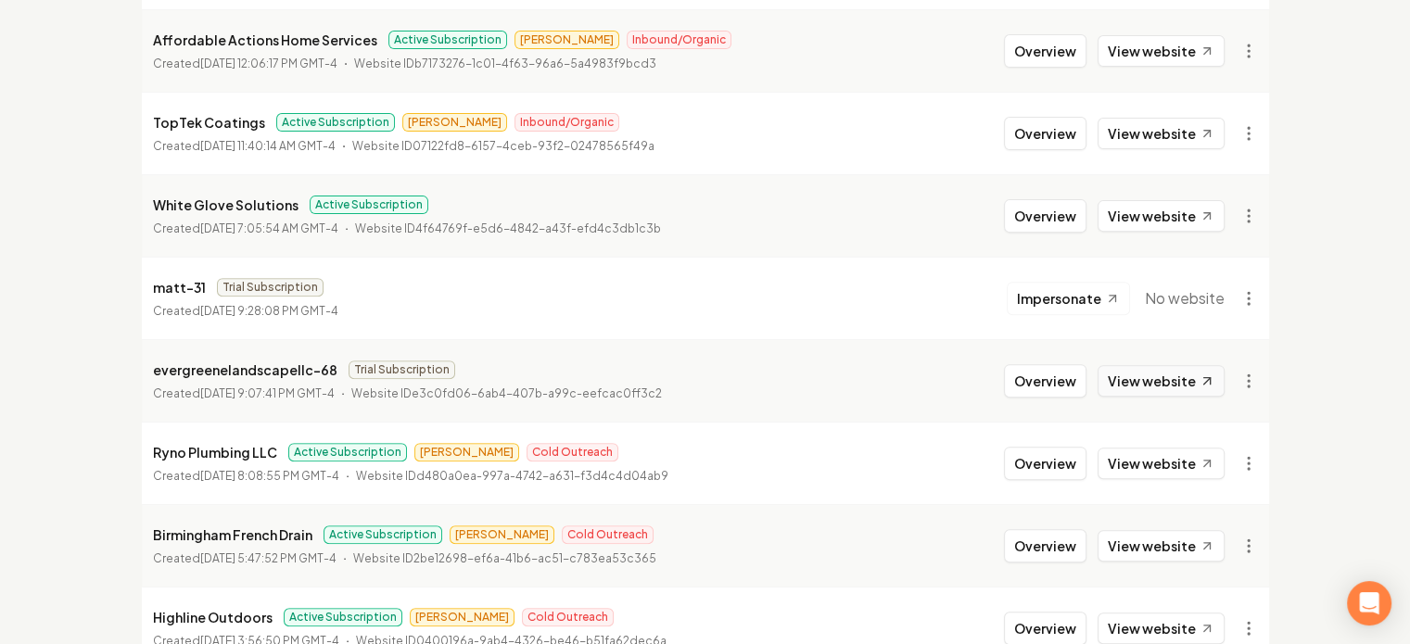
scroll to position [704, 0]
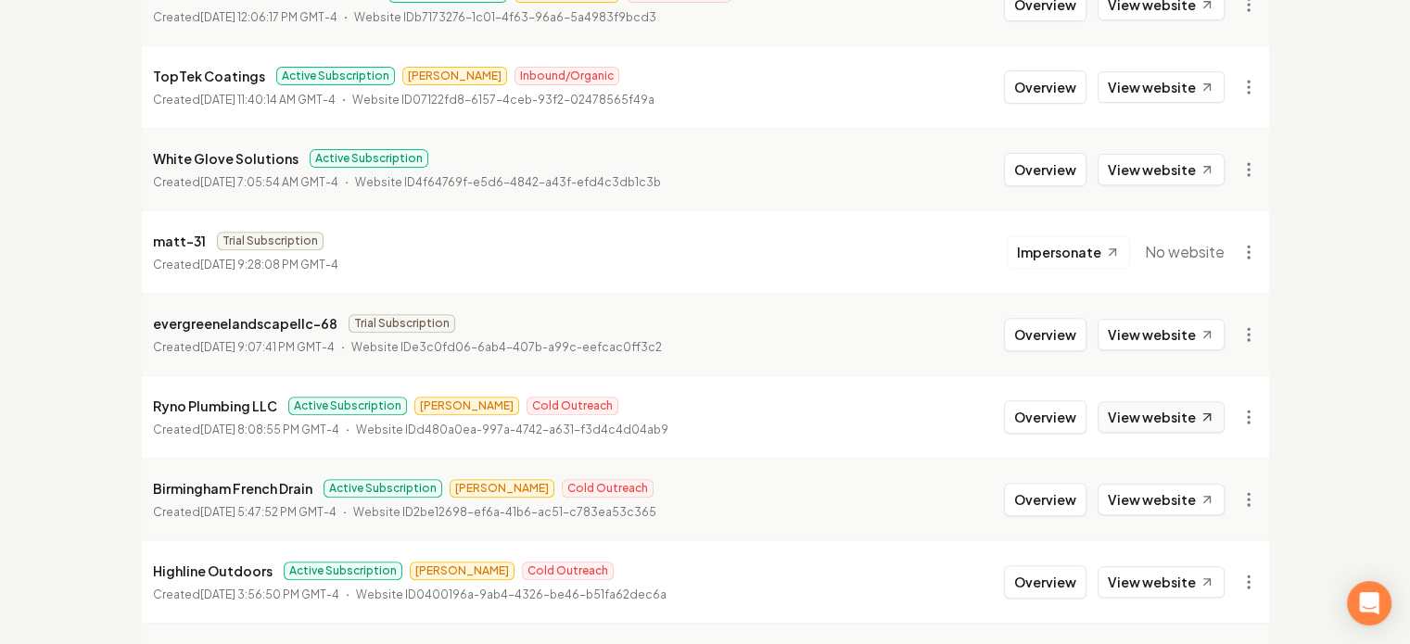
click at [1160, 430] on link "View website" at bounding box center [1160, 417] width 127 height 32
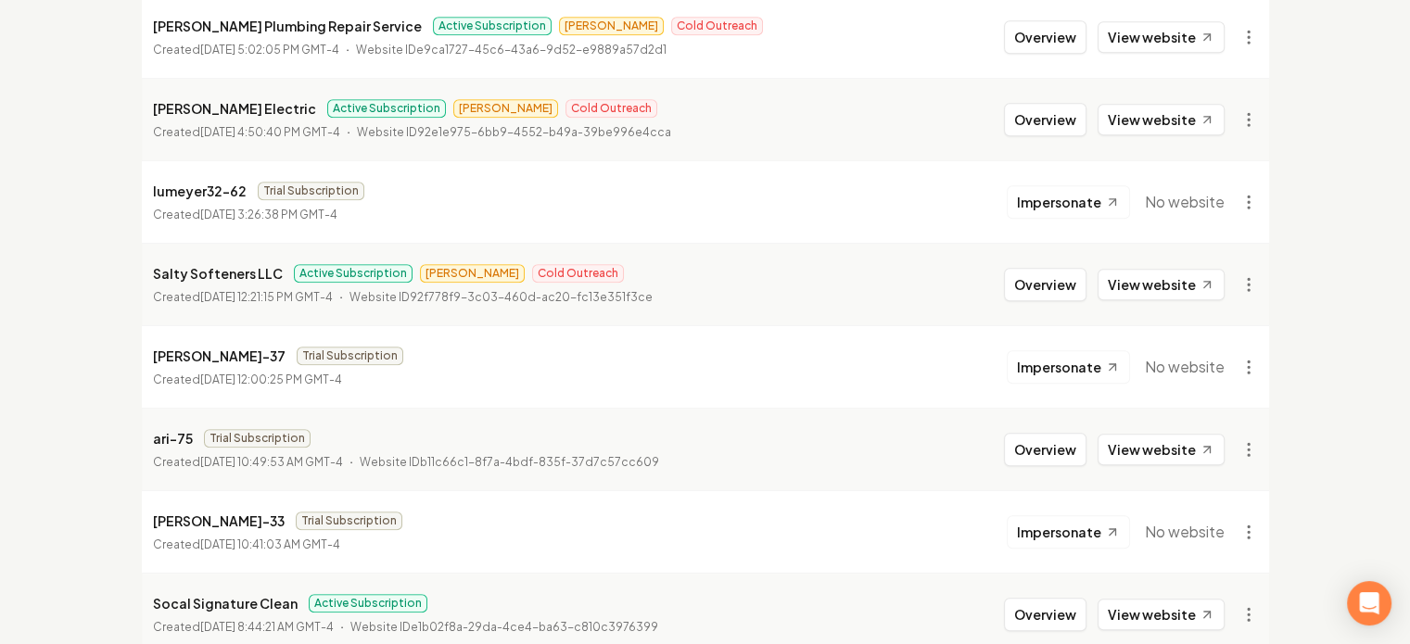
scroll to position [1745, 0]
click at [1189, 462] on li "ari-75 Trial Subscription Created [DATE] 10:49:53 AM GMT-4 Website ID b11c66c1-…" at bounding box center [705, 448] width 1127 height 82
click at [1176, 459] on link "View website" at bounding box center [1160, 449] width 127 height 32
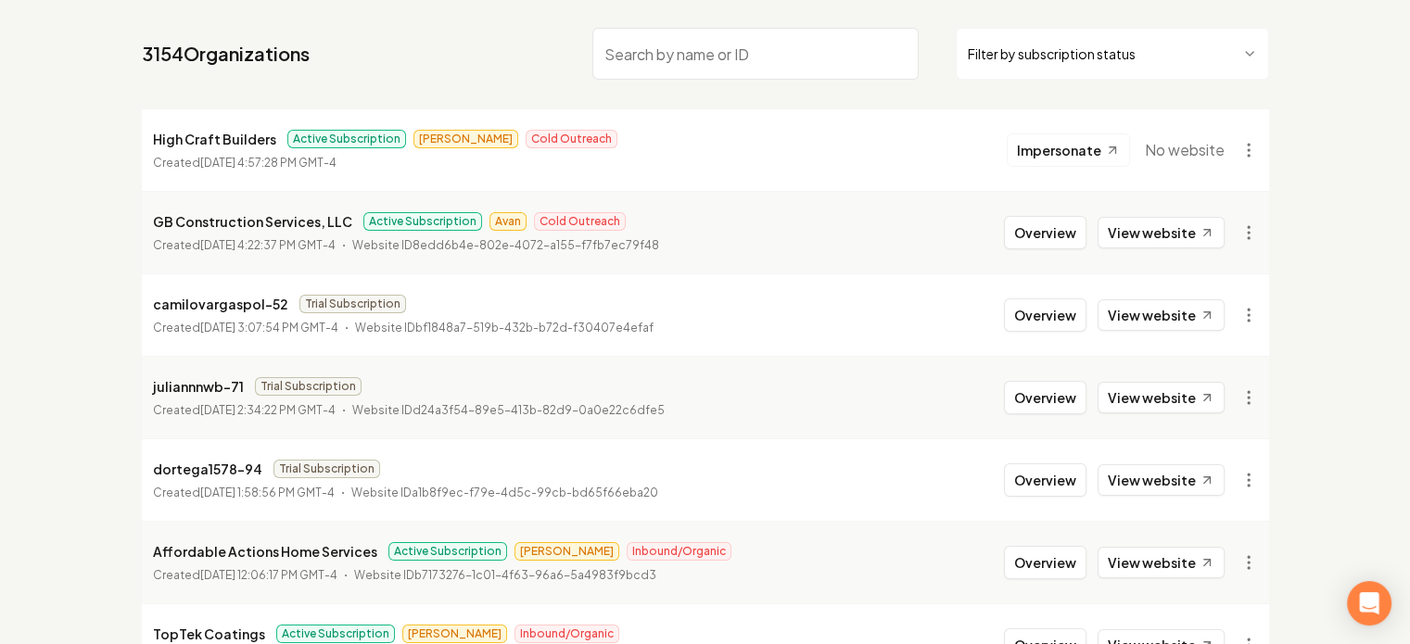
scroll to position [0, 0]
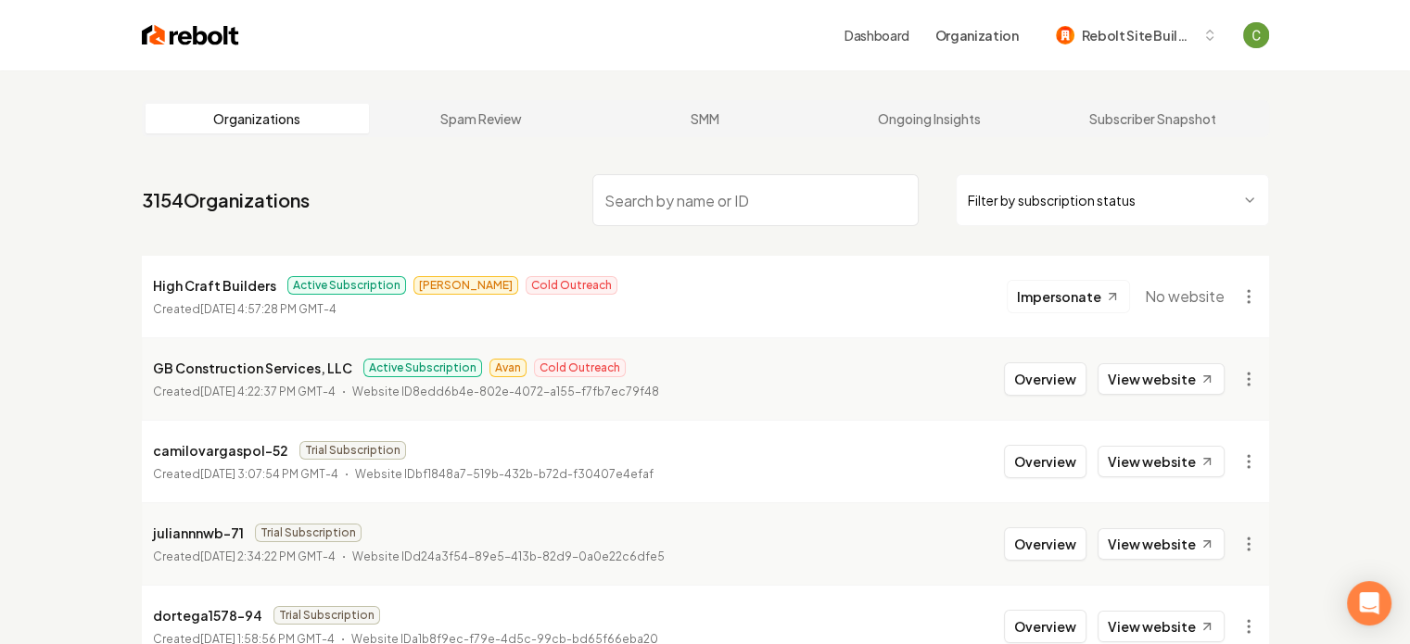
click at [703, 203] on input "search" at bounding box center [755, 200] width 326 height 52
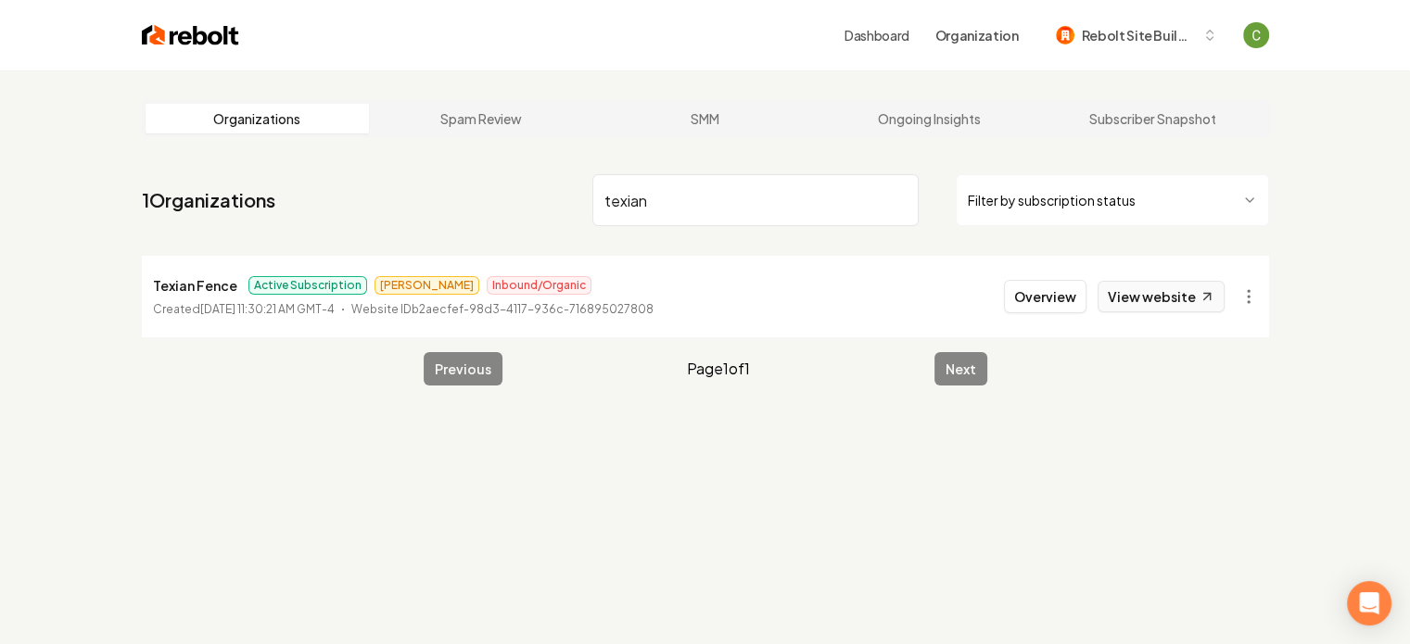
type input "texian"
click at [1203, 296] on icon at bounding box center [1206, 297] width 16 height 16
